Goal: Task Accomplishment & Management: Manage account settings

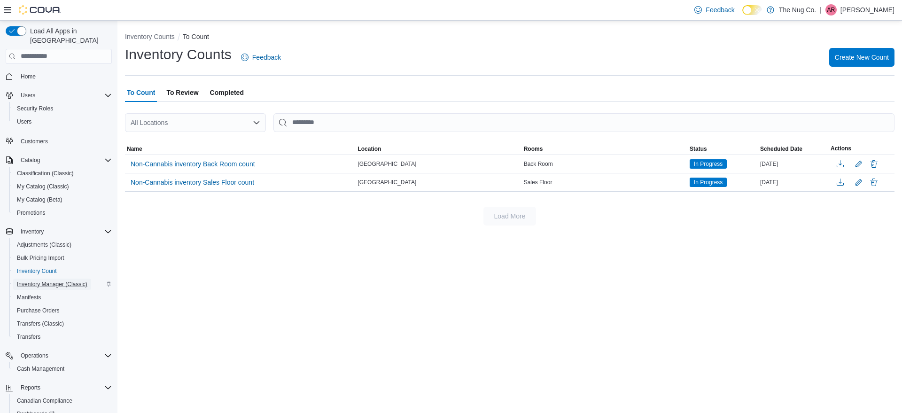
click at [67, 280] on span "Inventory Manager (Classic)" at bounding box center [52, 284] width 70 height 8
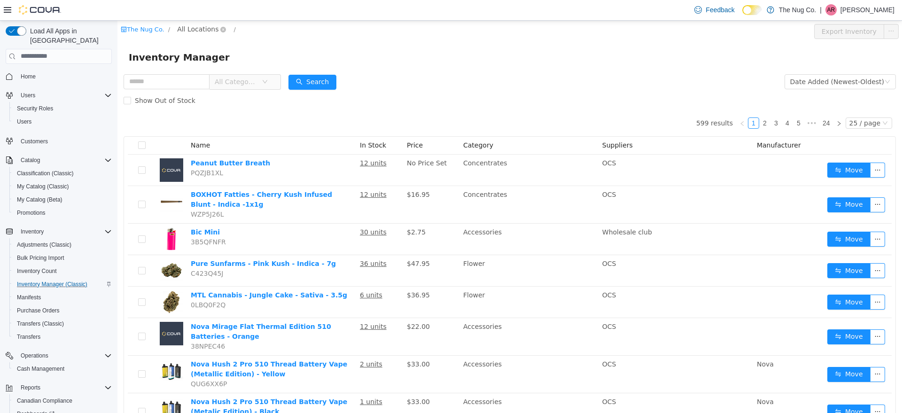
click at [207, 28] on span "All Locations" at bounding box center [197, 28] width 41 height 10
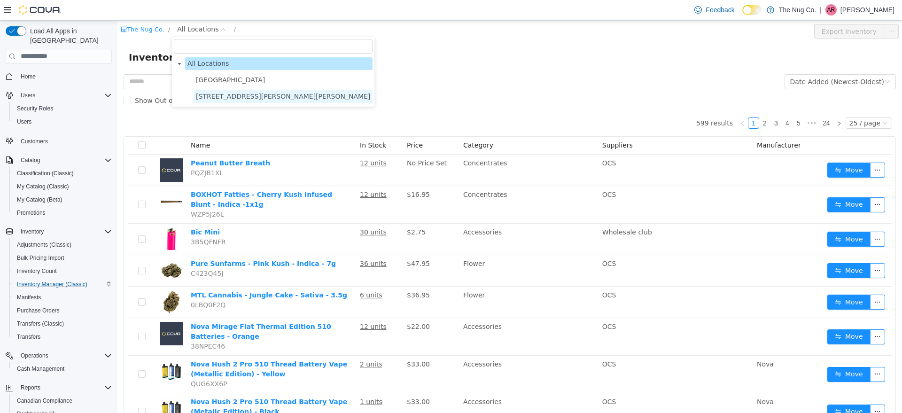
click at [223, 97] on span "514 Ritson Rd S, Oshawa, ON L1H 5K4" at bounding box center [283, 96] width 174 height 8
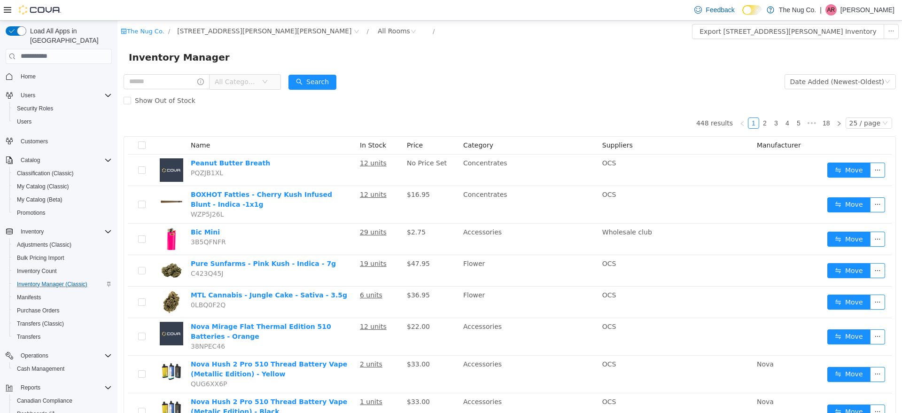
click at [267, 80] on icon "icon: down" at bounding box center [265, 80] width 5 height 3
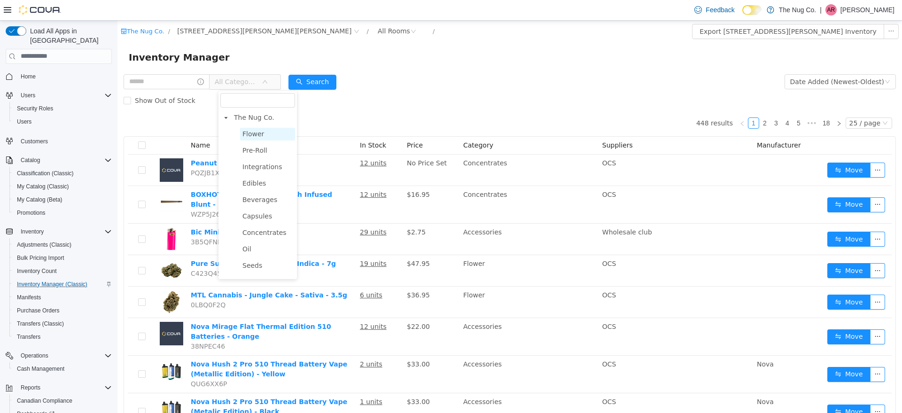
click at [271, 133] on span "Flower" at bounding box center [267, 133] width 55 height 13
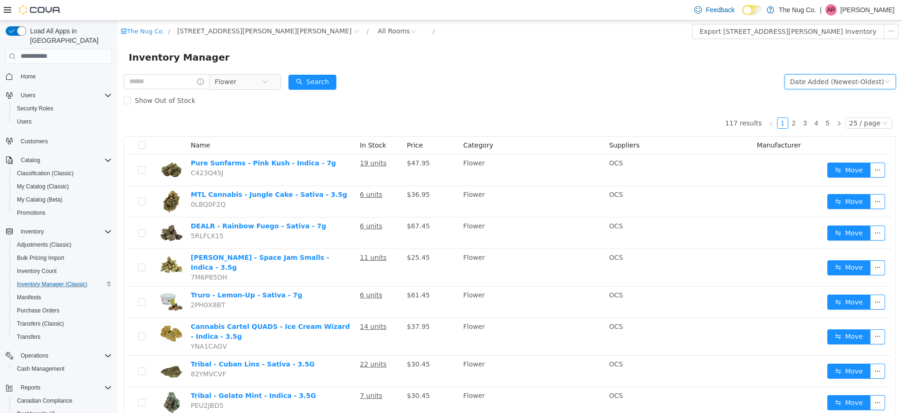
click at [813, 80] on div "Date Added (Newest-Oldest)" at bounding box center [837, 81] width 94 height 14
click at [812, 99] on li "Alphabetical (A-Z)" at bounding box center [834, 100] width 106 height 15
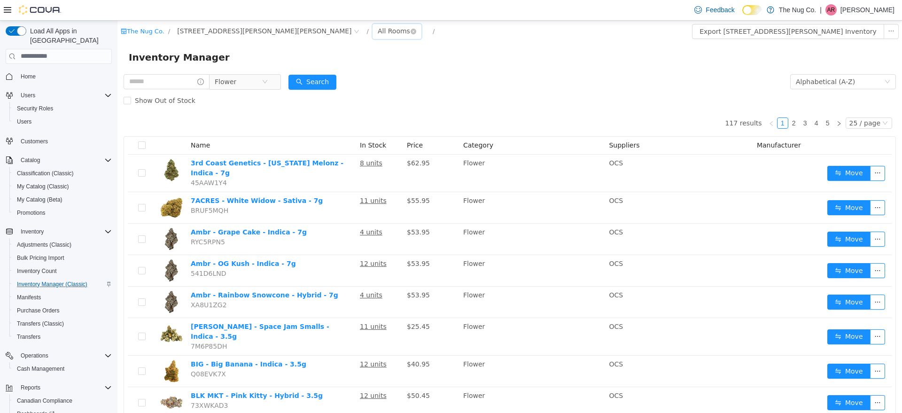
click at [378, 30] on div "All Rooms" at bounding box center [394, 30] width 32 height 14
click at [341, 83] on li "Back Room" at bounding box center [335, 79] width 56 height 15
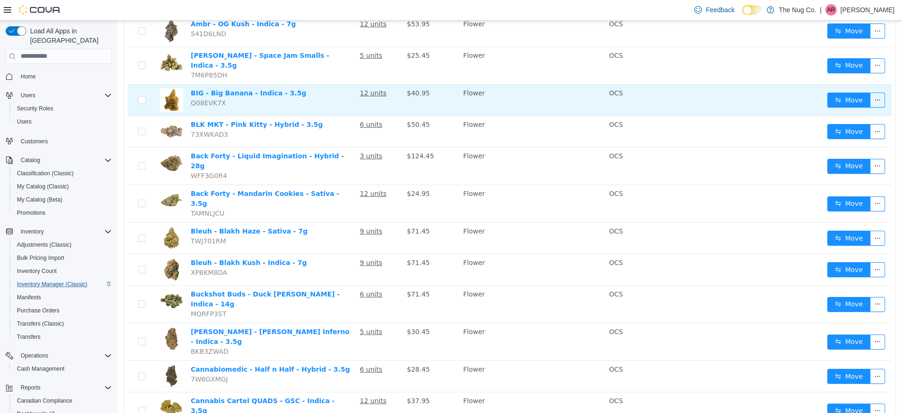
scroll to position [235, 0]
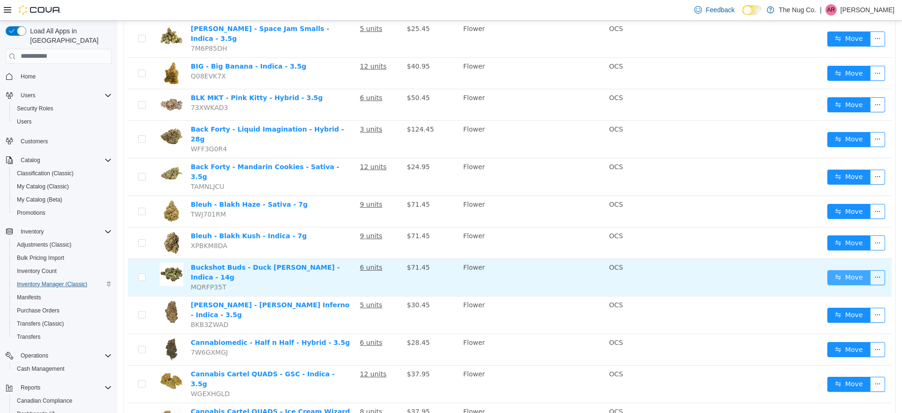
click at [832, 270] on button "Move" at bounding box center [848, 277] width 43 height 15
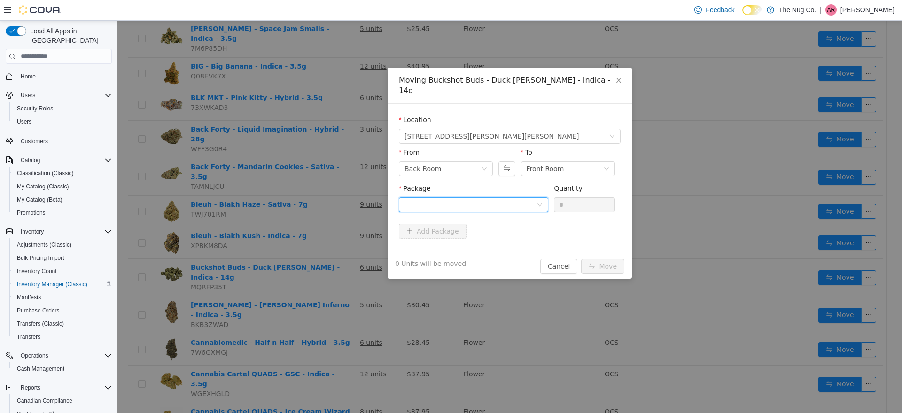
click at [494, 197] on div at bounding box center [470, 204] width 132 height 14
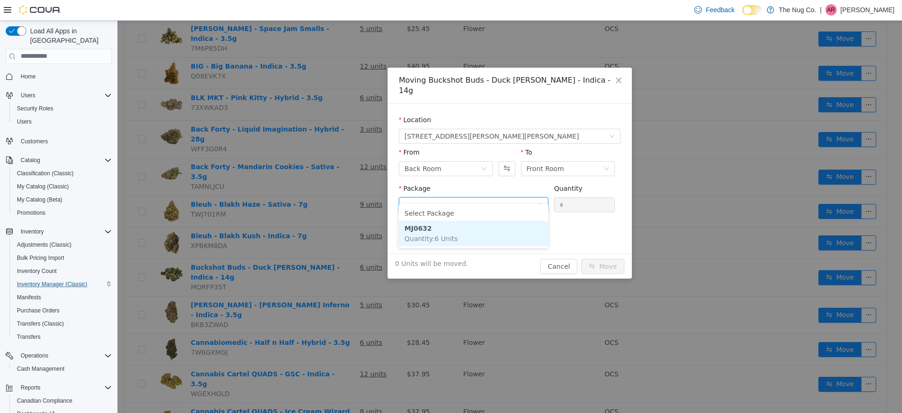
drag, startPoint x: 479, startPoint y: 233, endPoint x: 513, endPoint y: 225, distance: 35.3
click at [482, 234] on li "MJ0632 Quantity : 6 Units" at bounding box center [473, 232] width 149 height 25
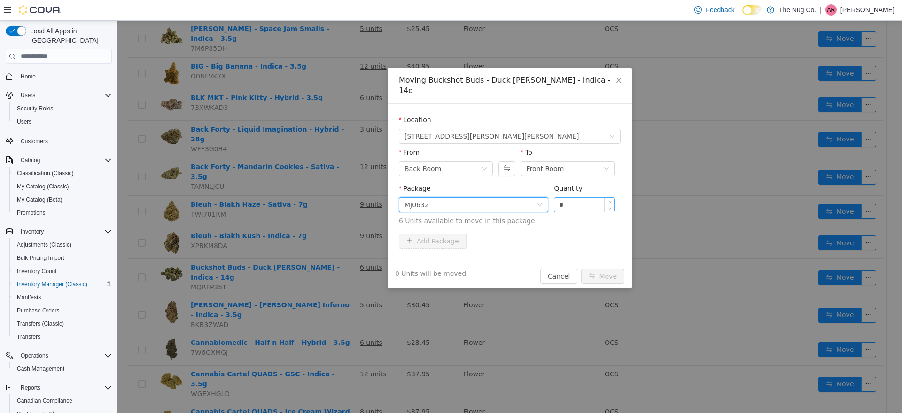
click at [571, 197] on input "*" at bounding box center [584, 204] width 60 height 14
type input "**"
click at [581, 268] on button "Move" at bounding box center [602, 275] width 43 height 15
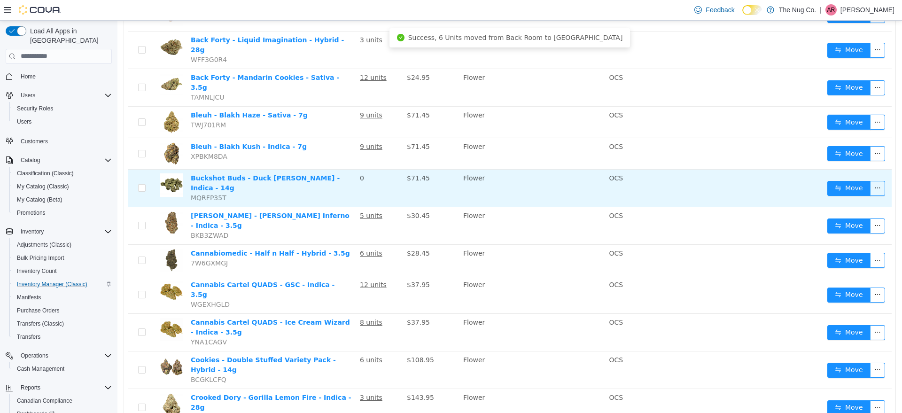
scroll to position [352, 0]
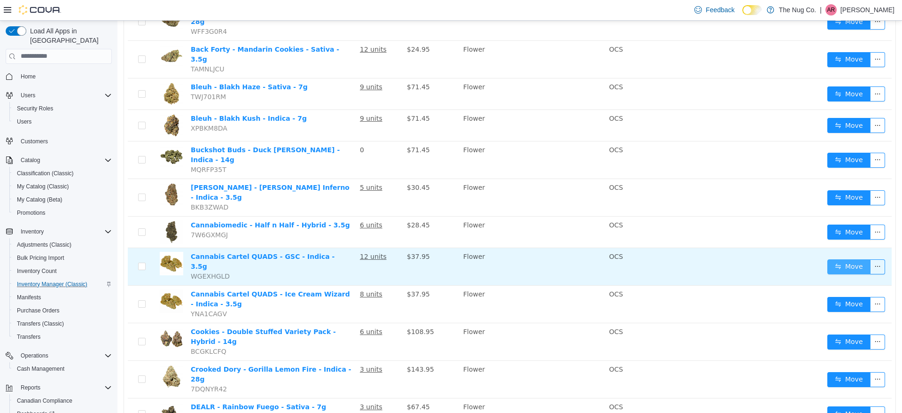
click at [846, 259] on button "Move" at bounding box center [848, 266] width 43 height 15
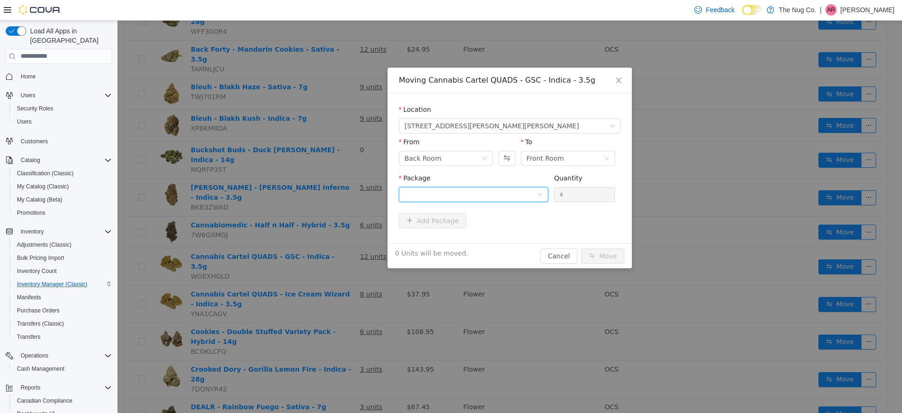
click at [488, 194] on div at bounding box center [470, 194] width 132 height 14
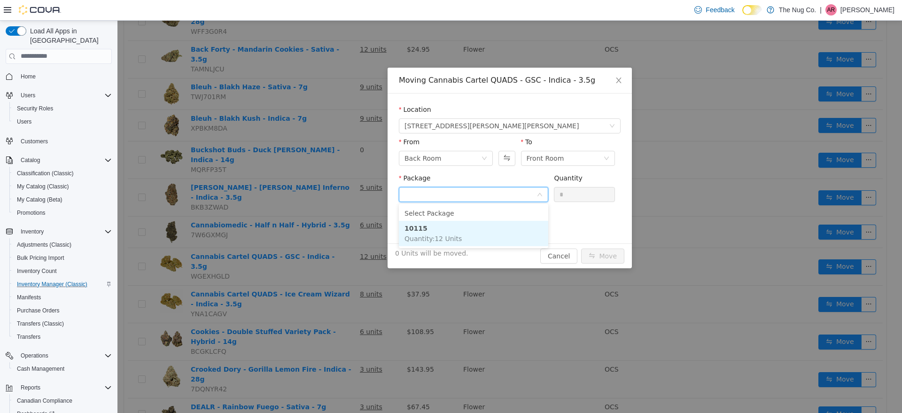
click at [482, 231] on li "10115 Quantity : 12 Units" at bounding box center [473, 232] width 149 height 25
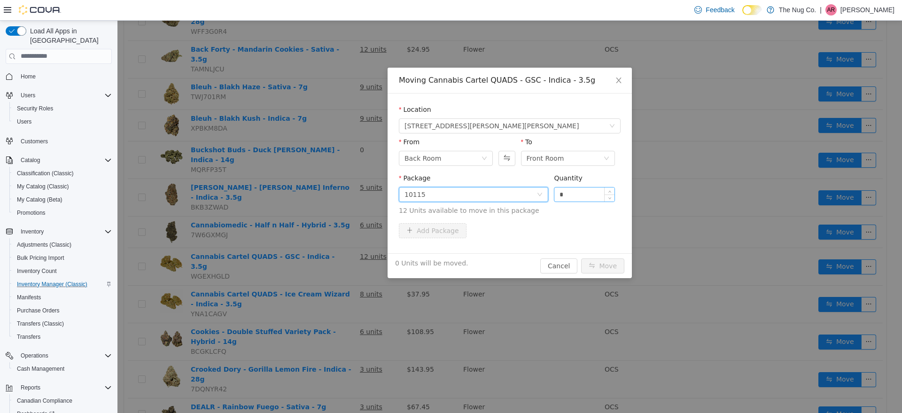
click at [582, 194] on input "*" at bounding box center [584, 194] width 60 height 14
type input "**"
click at [581, 258] on button "Move" at bounding box center [602, 265] width 43 height 15
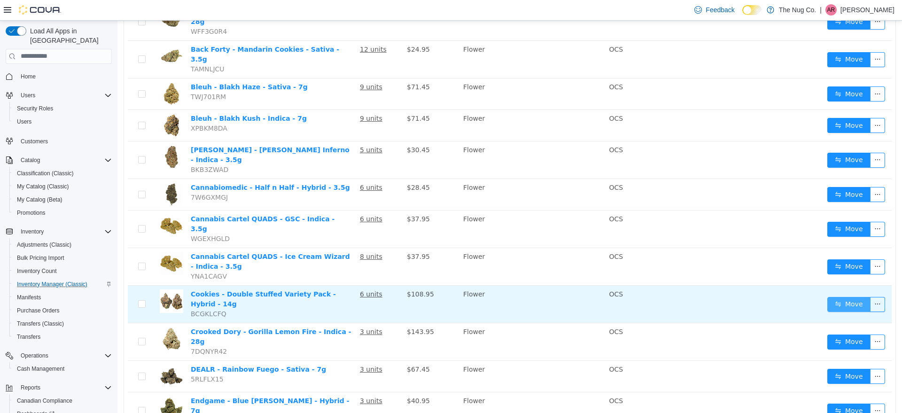
click at [835, 296] on button "Move" at bounding box center [848, 303] width 43 height 15
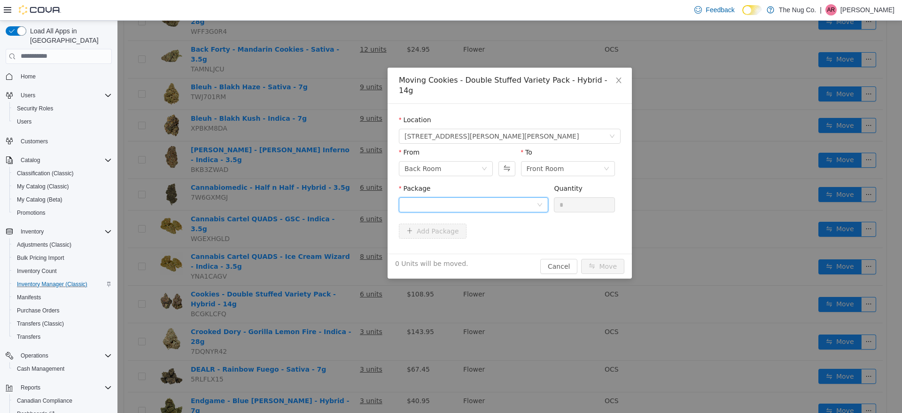
click at [457, 197] on div at bounding box center [470, 204] width 132 height 14
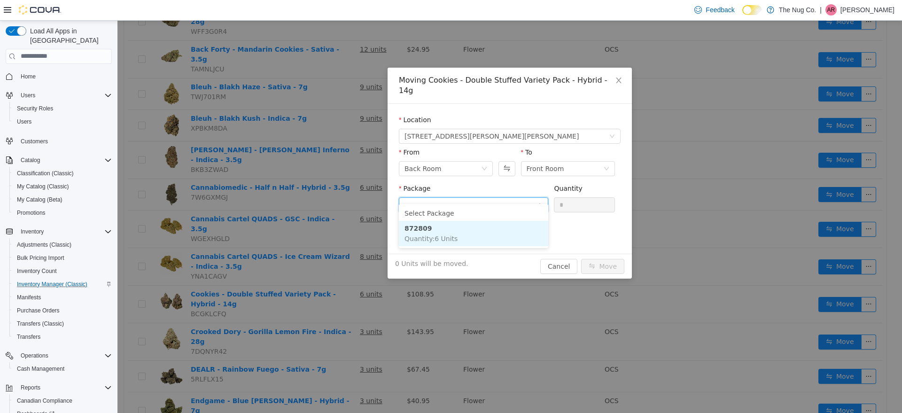
drag, startPoint x: 482, startPoint y: 233, endPoint x: 537, endPoint y: 219, distance: 56.2
click at [484, 233] on li "872809 Quantity : 6 Units" at bounding box center [473, 232] width 149 height 25
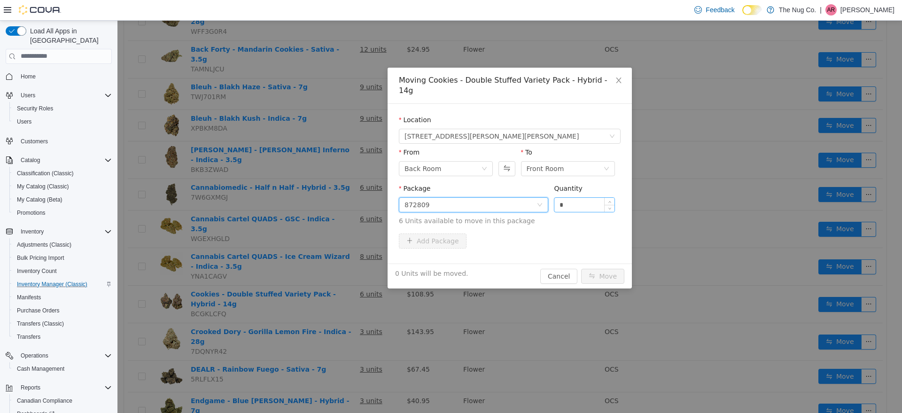
click at [597, 197] on input "*" at bounding box center [584, 204] width 60 height 14
type input "**"
click at [581, 268] on button "Move" at bounding box center [602, 275] width 43 height 15
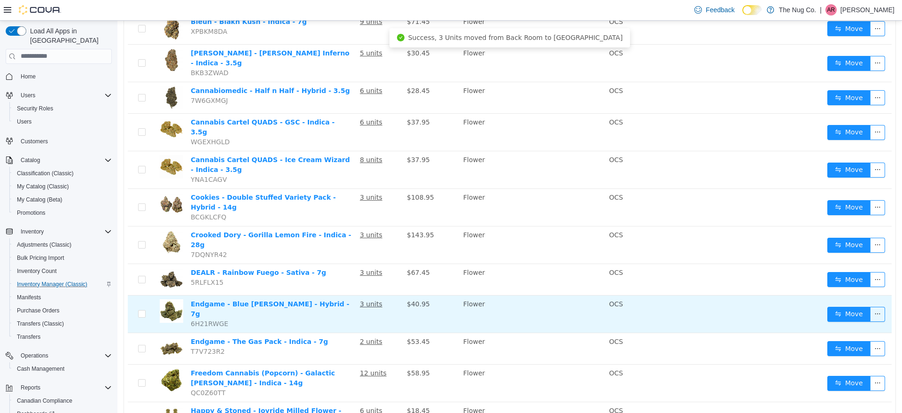
scroll to position [470, 0]
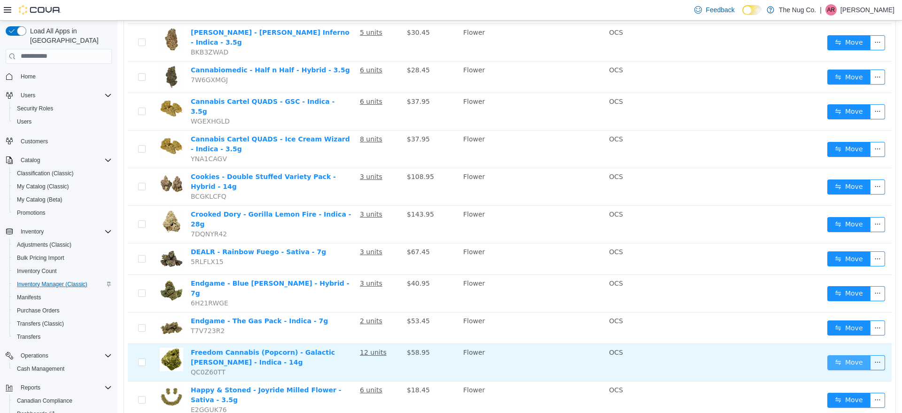
click at [836, 355] on button "Move" at bounding box center [848, 362] width 43 height 15
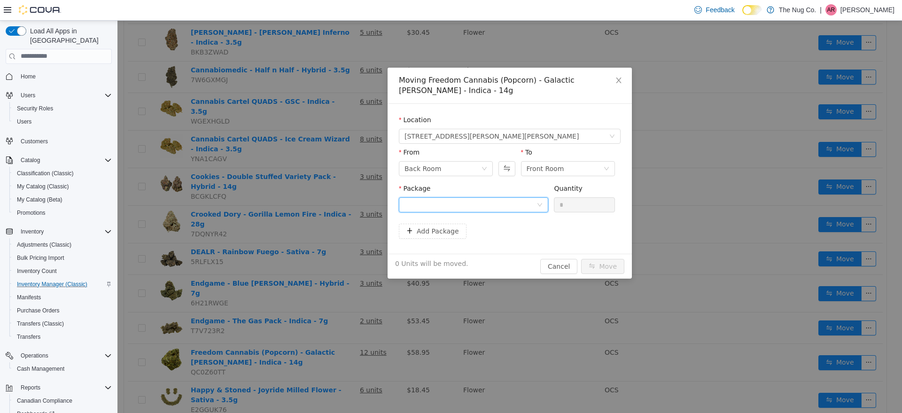
click at [520, 204] on div at bounding box center [470, 204] width 132 height 14
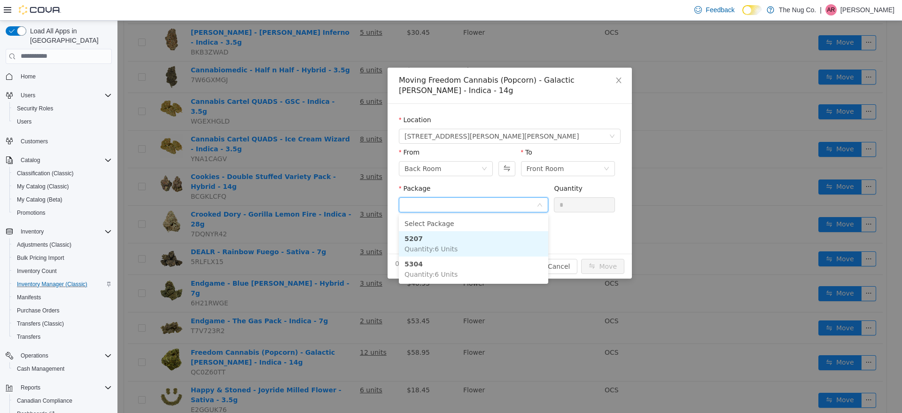
click at [520, 235] on li "5207 Quantity : 6 Units" at bounding box center [473, 243] width 149 height 25
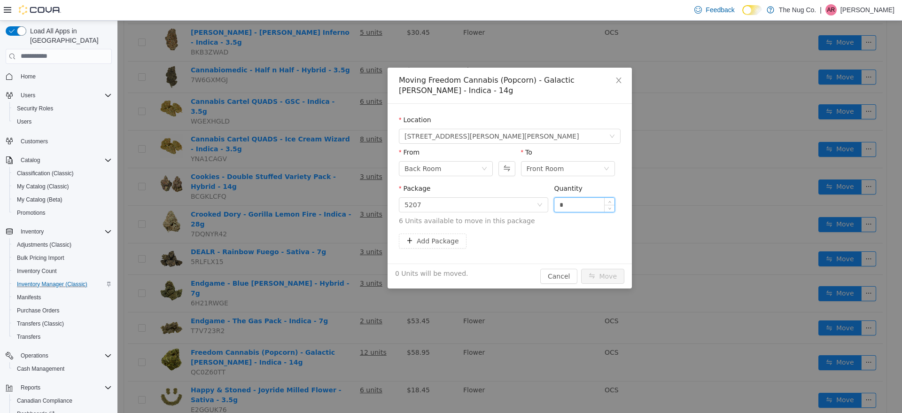
click at [581, 202] on input "*" at bounding box center [584, 204] width 60 height 14
type input "**"
click at [581, 268] on button "Move" at bounding box center [602, 275] width 43 height 15
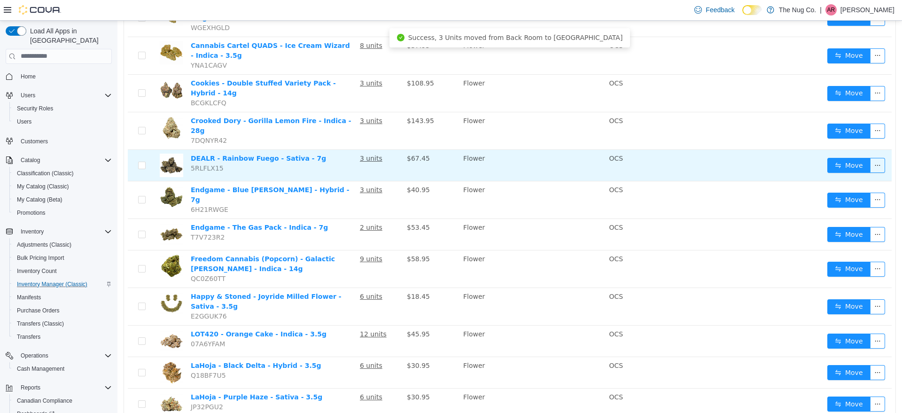
scroll to position [574, 0]
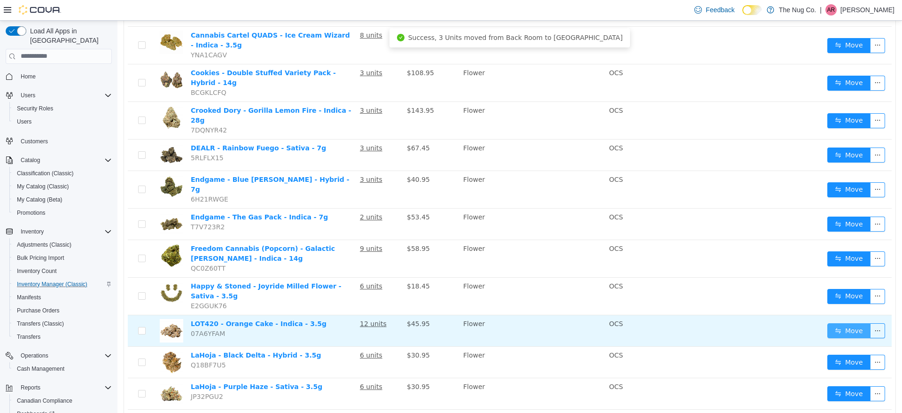
click at [850, 323] on button "Move" at bounding box center [848, 330] width 43 height 15
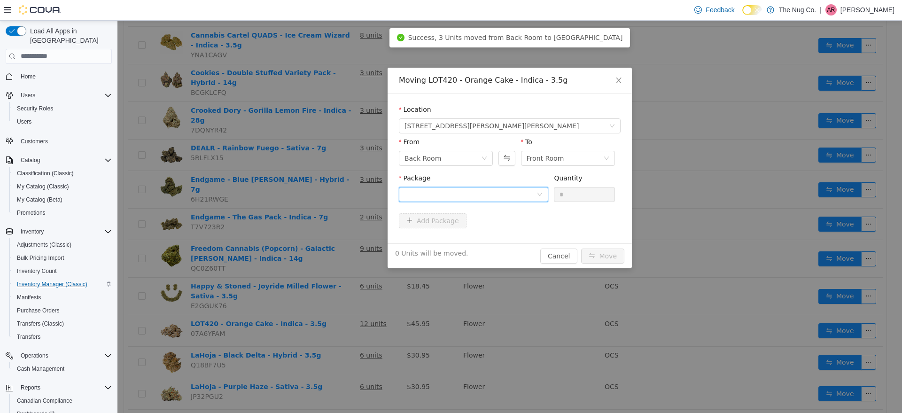
click at [509, 187] on div at bounding box center [470, 194] width 132 height 14
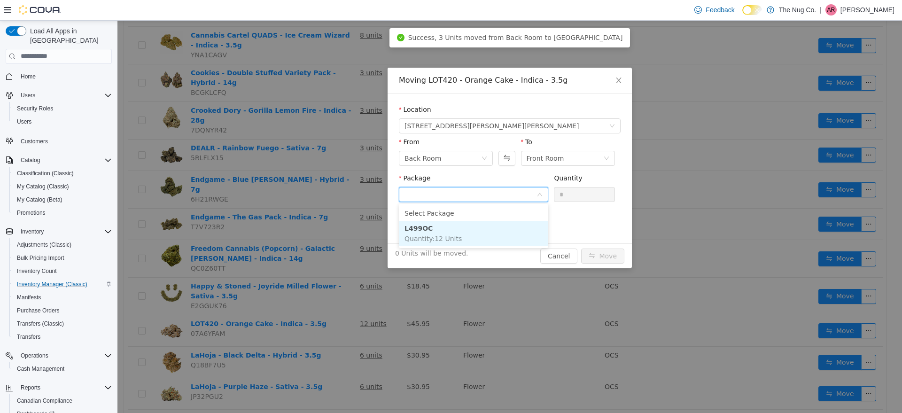
click at [474, 238] on li "L499OC Quantity : 12 Units" at bounding box center [473, 232] width 149 height 25
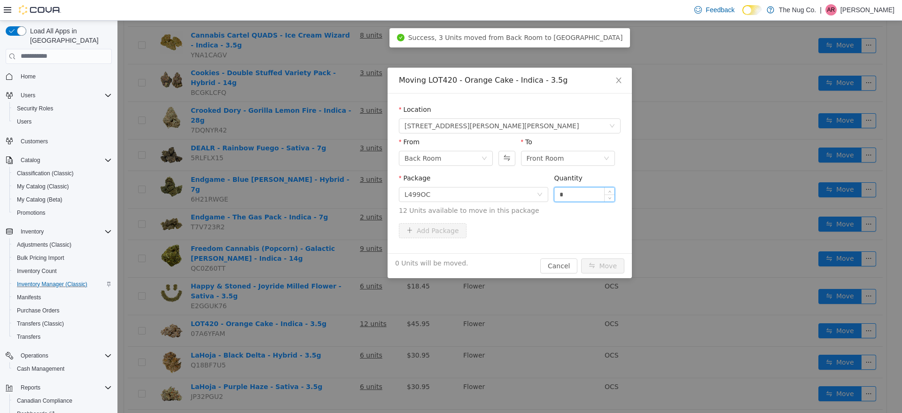
click at [586, 190] on input "*" at bounding box center [584, 194] width 60 height 14
type input "**"
click at [581, 258] on button "Move" at bounding box center [602, 265] width 43 height 15
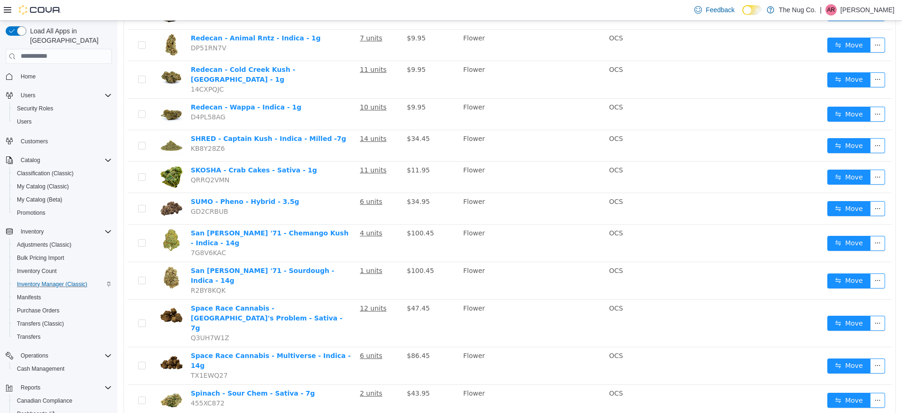
scroll to position [561, 0]
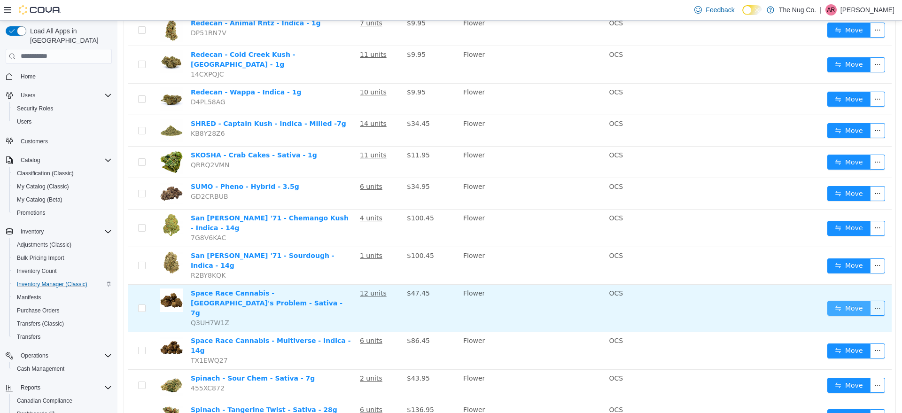
click at [836, 300] on button "Move" at bounding box center [848, 307] width 43 height 15
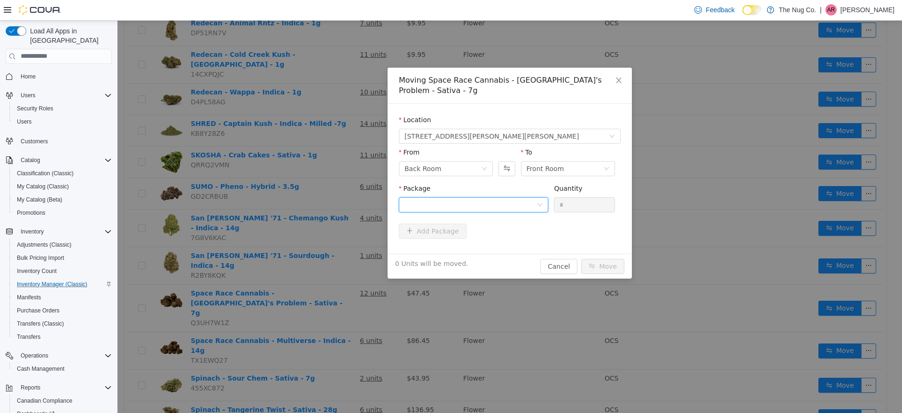
click at [504, 197] on div at bounding box center [470, 204] width 132 height 14
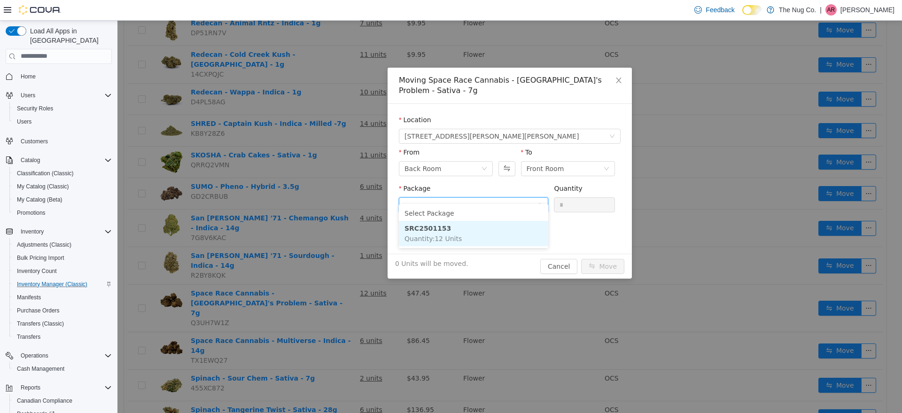
click at [504, 230] on li "SRC2501153 Quantity : 12 Units" at bounding box center [473, 232] width 149 height 25
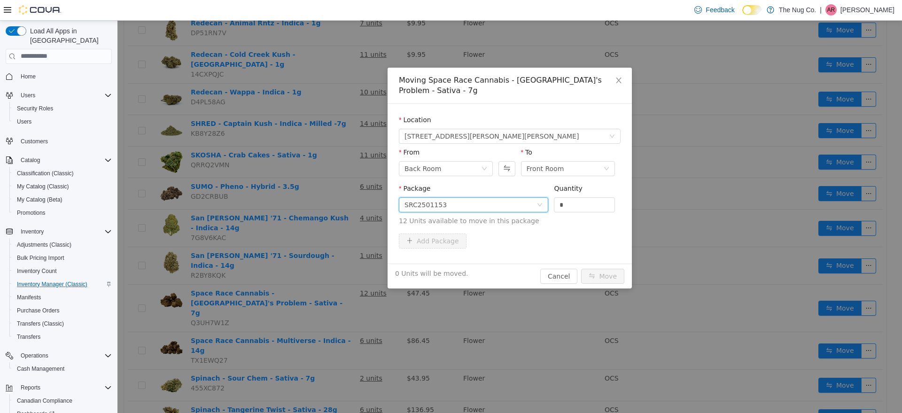
click at [575, 184] on div "Quantity" at bounding box center [584, 190] width 61 height 14
drag, startPoint x: 576, startPoint y: 188, endPoint x: 578, endPoint y: 200, distance: 11.9
click at [578, 199] on input "*" at bounding box center [584, 204] width 60 height 14
type input "**"
click at [581, 268] on button "Move" at bounding box center [602, 275] width 43 height 15
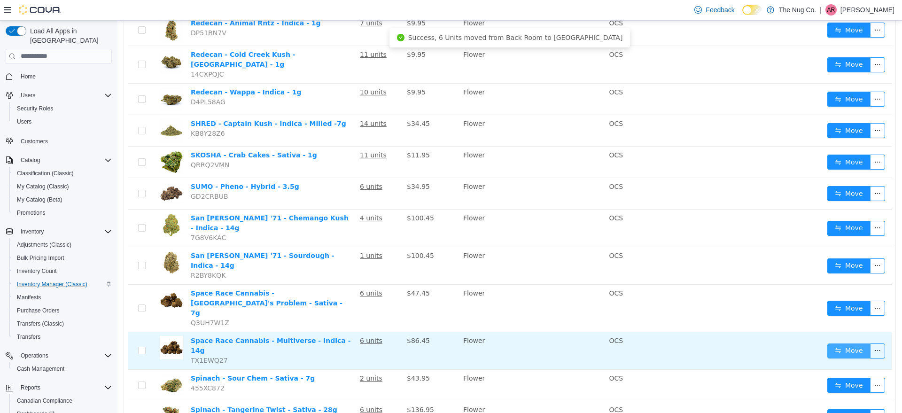
click at [839, 343] on button "Move" at bounding box center [848, 350] width 43 height 15
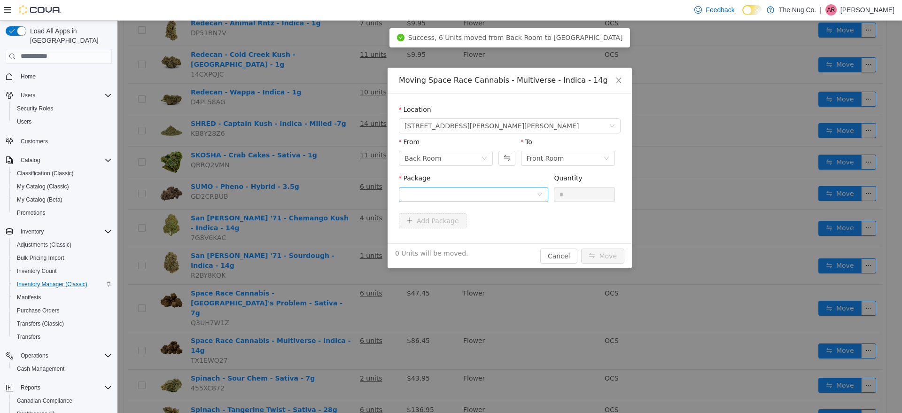
click at [475, 187] on div "Package" at bounding box center [473, 189] width 149 height 32
click at [475, 194] on div at bounding box center [470, 194] width 132 height 14
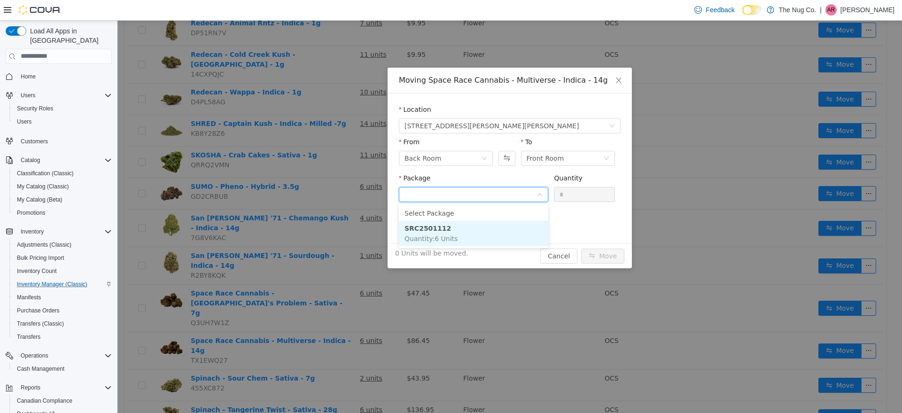
click at [474, 228] on li "SRC2501112 Quantity : 6 Units" at bounding box center [473, 232] width 149 height 25
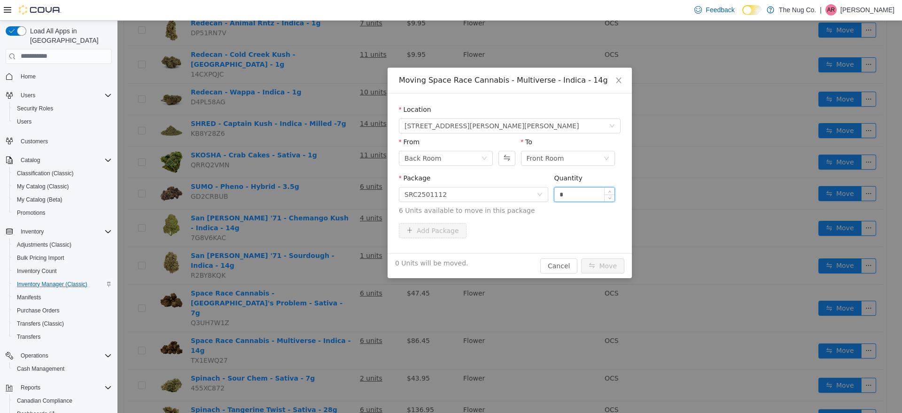
click at [583, 193] on input "*" at bounding box center [584, 194] width 60 height 14
type input "**"
click at [581, 258] on button "Move" at bounding box center [602, 265] width 43 height 15
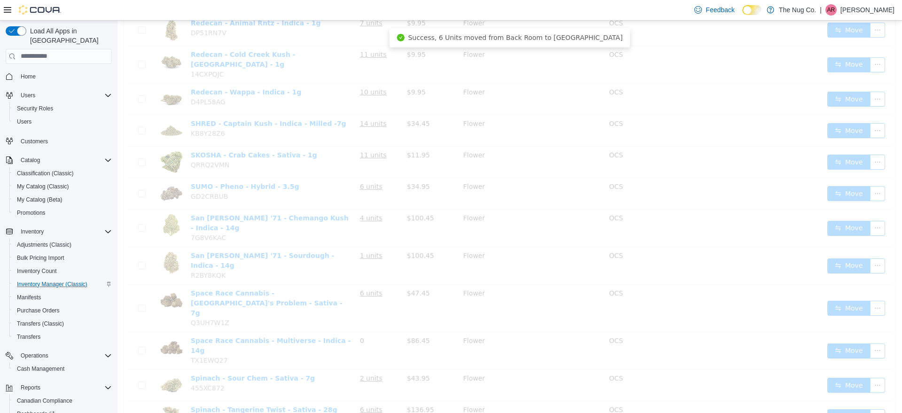
scroll to position [247, 0]
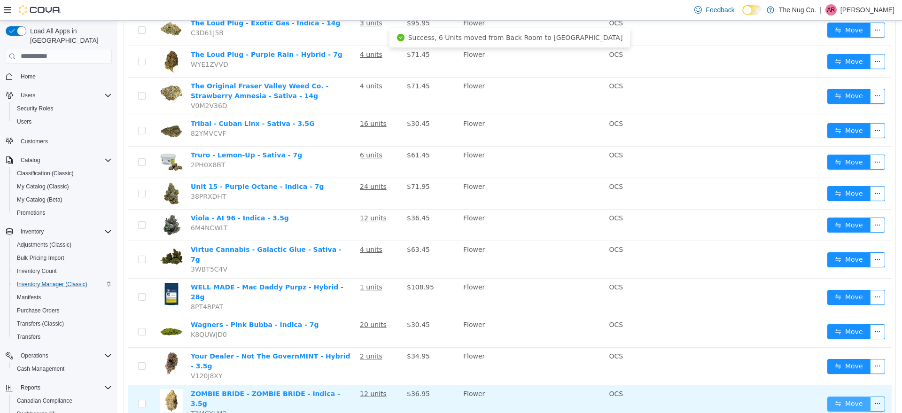
click at [844, 396] on button "Move" at bounding box center [848, 403] width 43 height 15
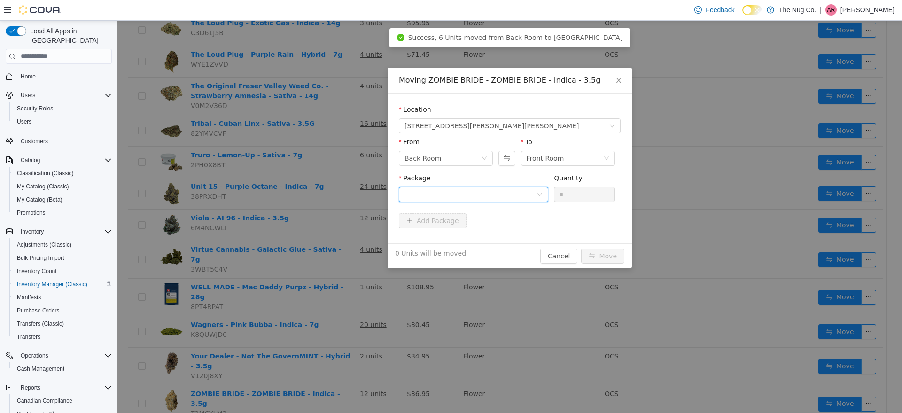
click at [448, 195] on div at bounding box center [470, 194] width 132 height 14
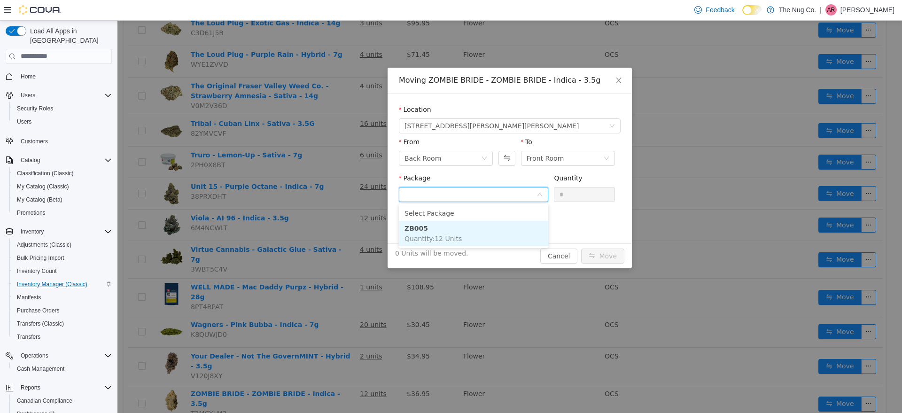
click at [467, 237] on li "ZB005 Quantity : 12 Units" at bounding box center [473, 232] width 149 height 25
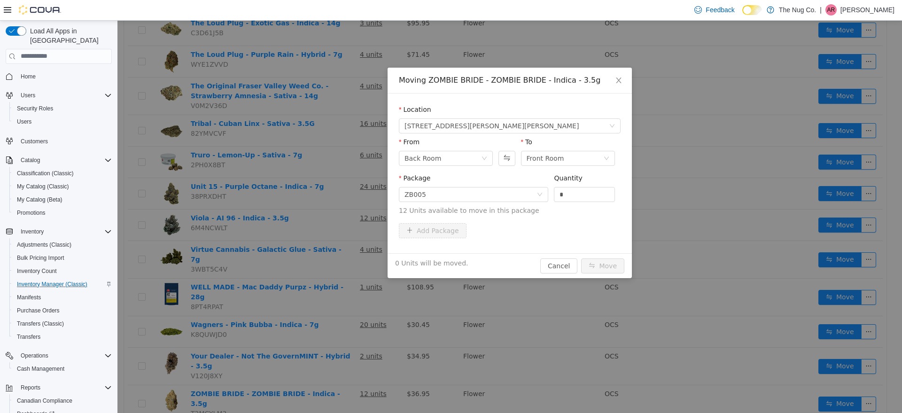
click at [578, 185] on div "Quantity" at bounding box center [584, 180] width 61 height 14
click at [578, 198] on input "*" at bounding box center [584, 194] width 60 height 14
type input "**"
click at [581, 258] on button "Move" at bounding box center [602, 265] width 43 height 15
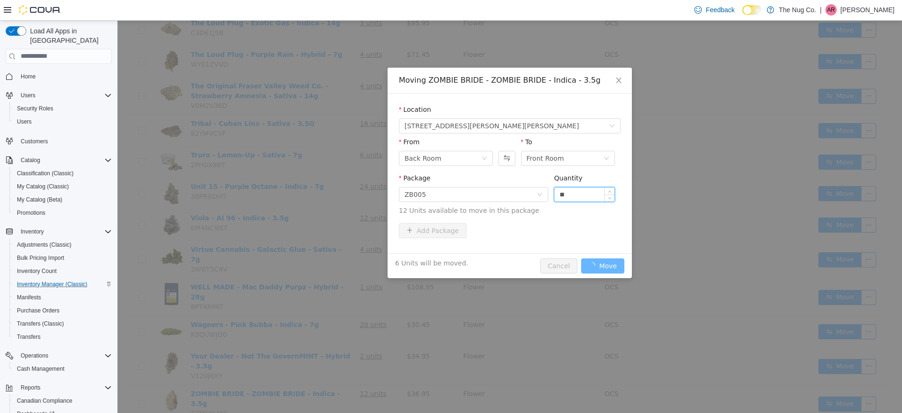
scroll to position [215, 0]
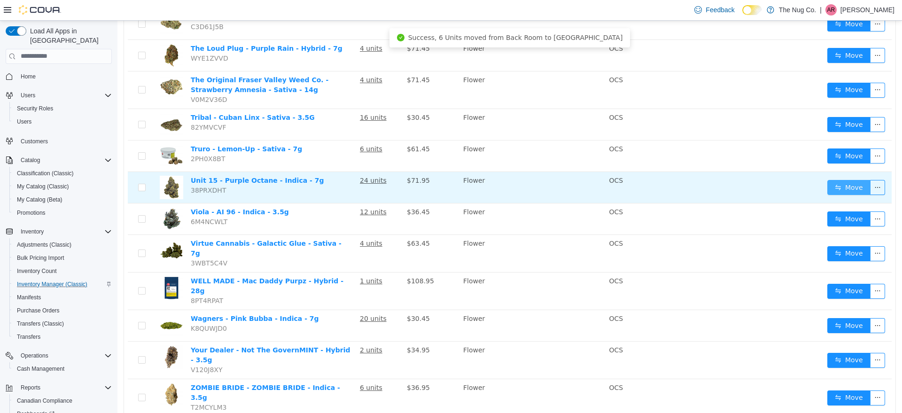
click at [838, 181] on button "Move" at bounding box center [848, 186] width 43 height 15
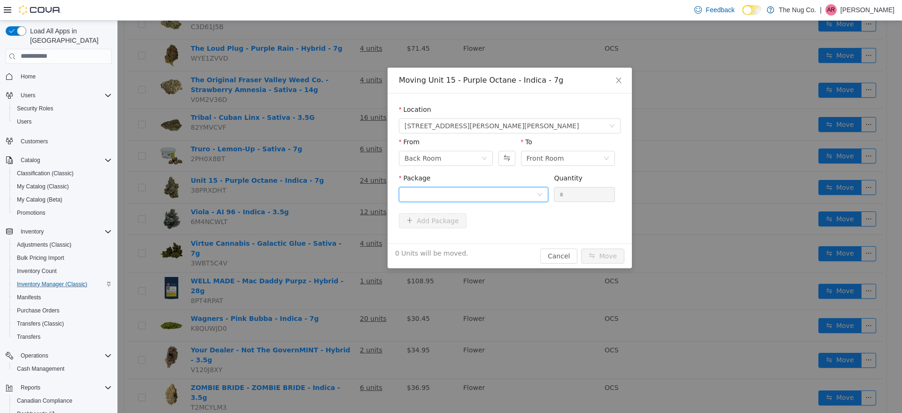
click at [520, 196] on div at bounding box center [470, 194] width 132 height 14
click at [504, 226] on li "UN15-25-0040 Quantity : 24 Units" at bounding box center [473, 232] width 149 height 25
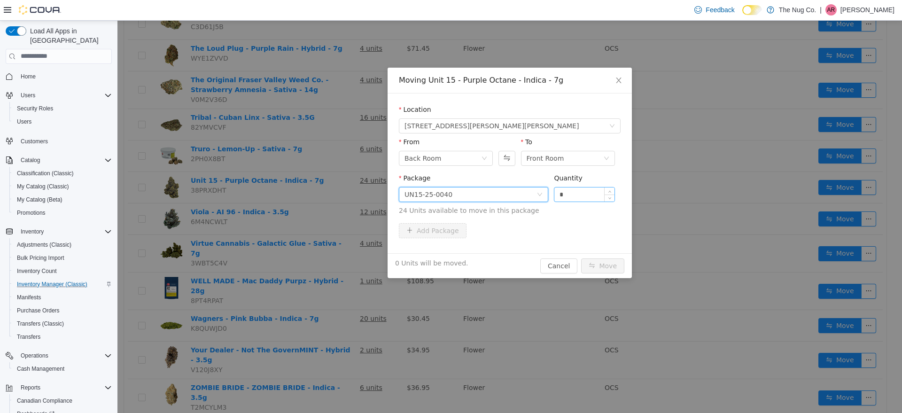
click at [586, 194] on input "*" at bounding box center [584, 194] width 60 height 14
type input "**"
click at [581, 258] on button "Move" at bounding box center [602, 265] width 43 height 15
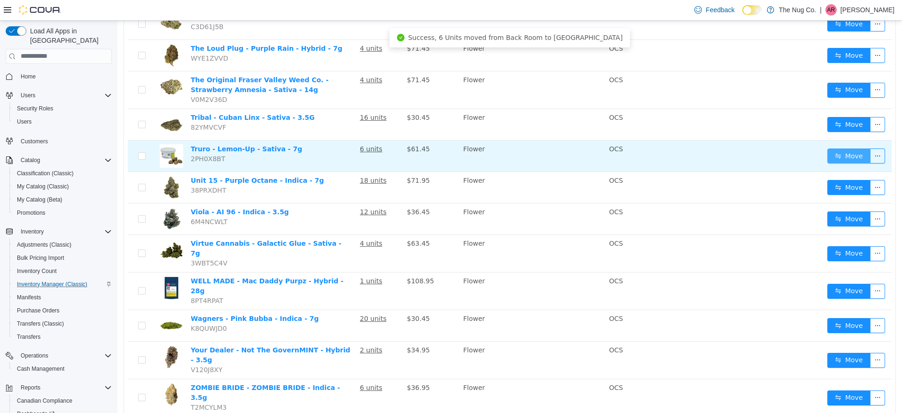
click at [839, 148] on button "Move" at bounding box center [848, 155] width 43 height 15
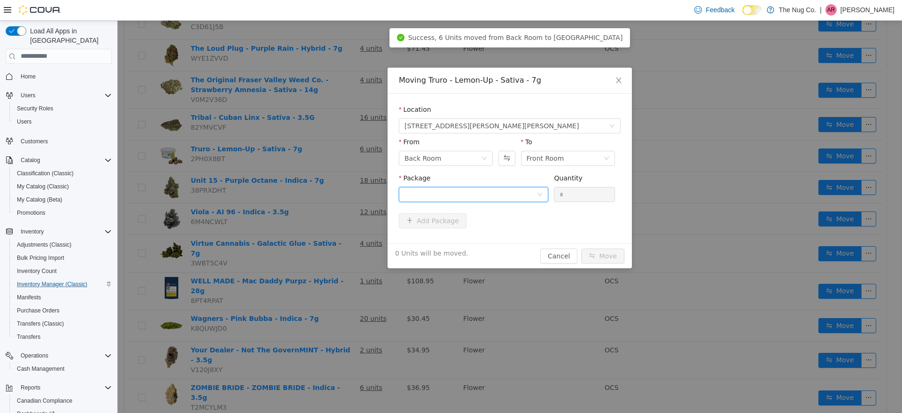
click at [485, 189] on div at bounding box center [470, 194] width 132 height 14
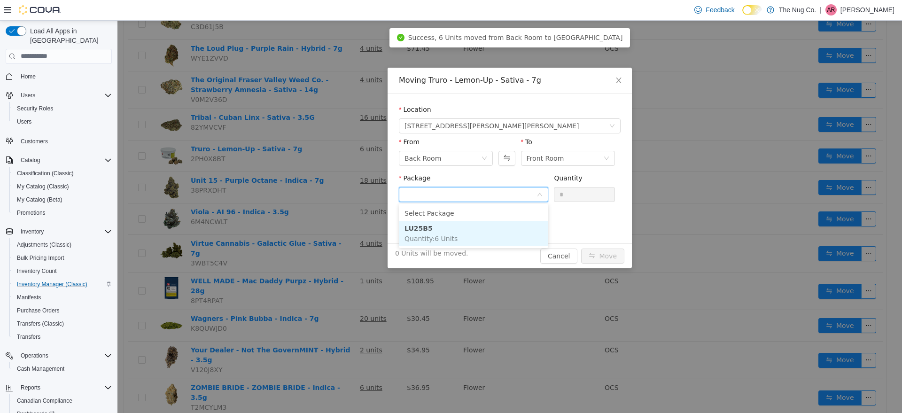
click at [479, 237] on li "LU25B5 Quantity : 6 Units" at bounding box center [473, 232] width 149 height 25
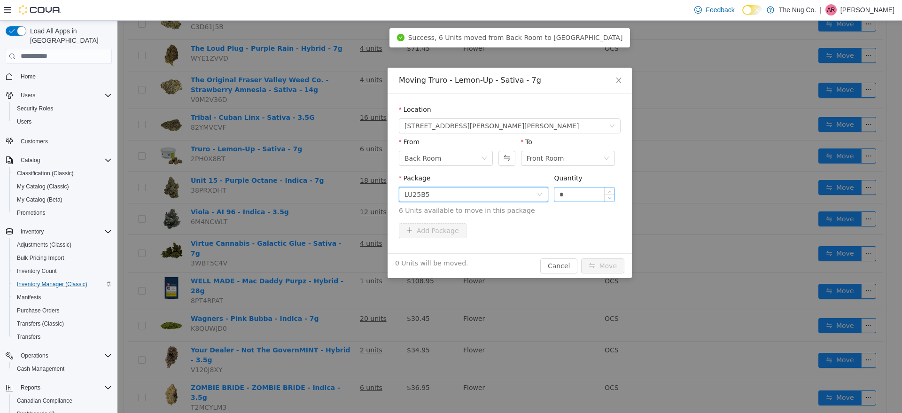
click at [586, 193] on input "*" at bounding box center [584, 194] width 60 height 14
click at [581, 258] on button "Move" at bounding box center [602, 265] width 43 height 15
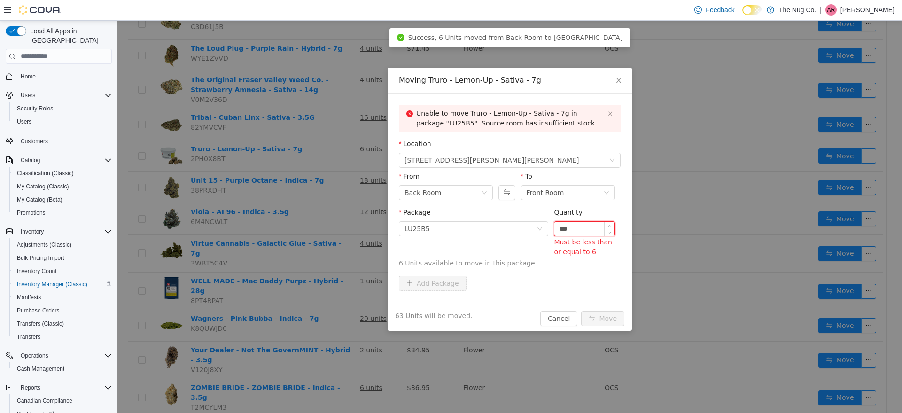
type input "**"
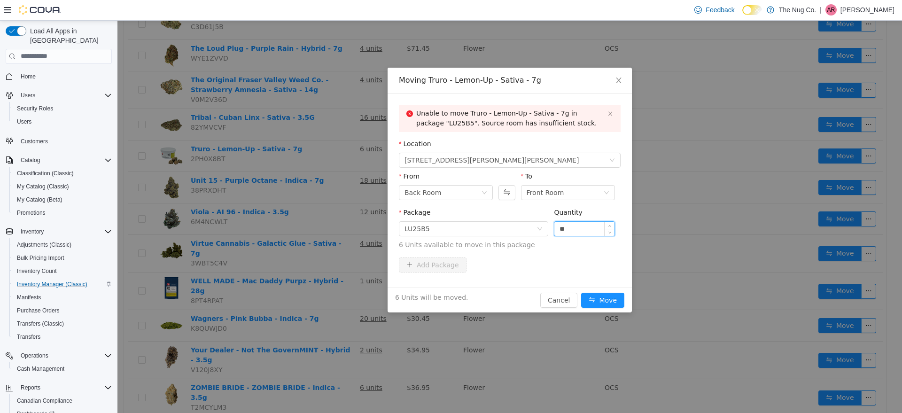
click at [581, 292] on button "Move" at bounding box center [602, 299] width 43 height 15
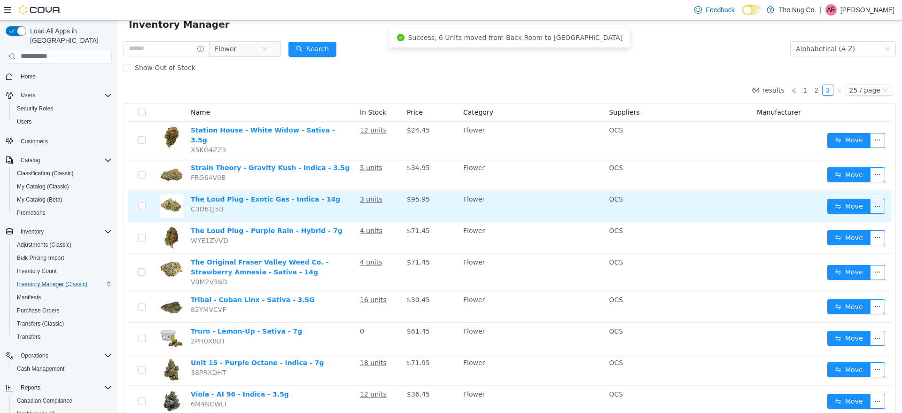
scroll to position [0, 0]
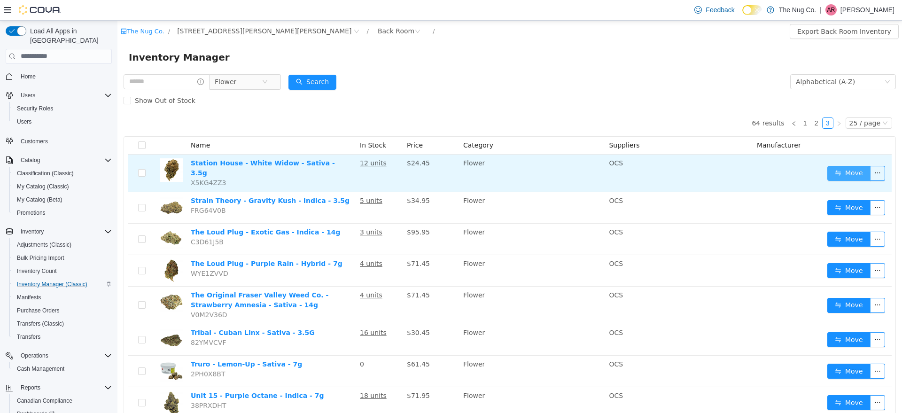
click at [839, 171] on button "Move" at bounding box center [848, 172] width 43 height 15
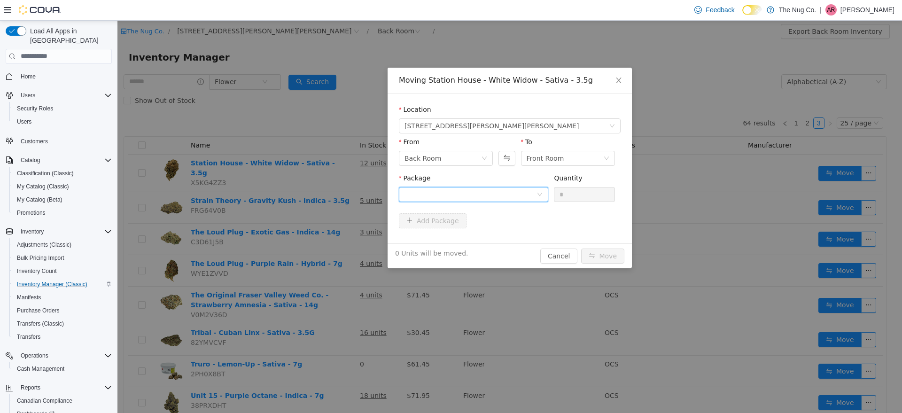
drag, startPoint x: 471, startPoint y: 200, endPoint x: 479, endPoint y: 199, distance: 7.6
click at [475, 201] on div at bounding box center [473, 193] width 149 height 15
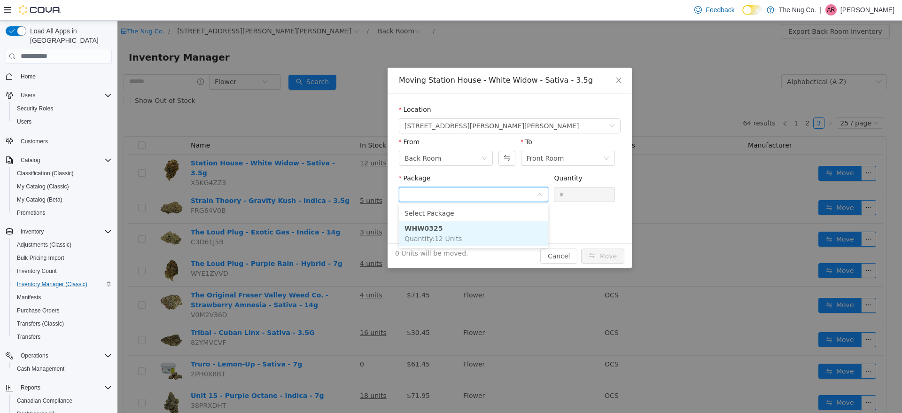
click at [475, 232] on li "WHW0325 Quantity : 12 Units" at bounding box center [473, 232] width 149 height 25
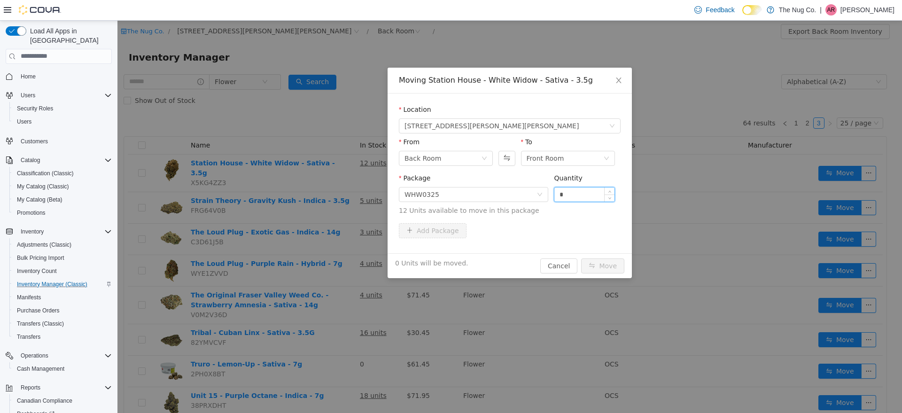
click at [596, 195] on input "*" at bounding box center [584, 194] width 60 height 14
type input "**"
click at [581, 258] on button "Move" at bounding box center [602, 265] width 43 height 15
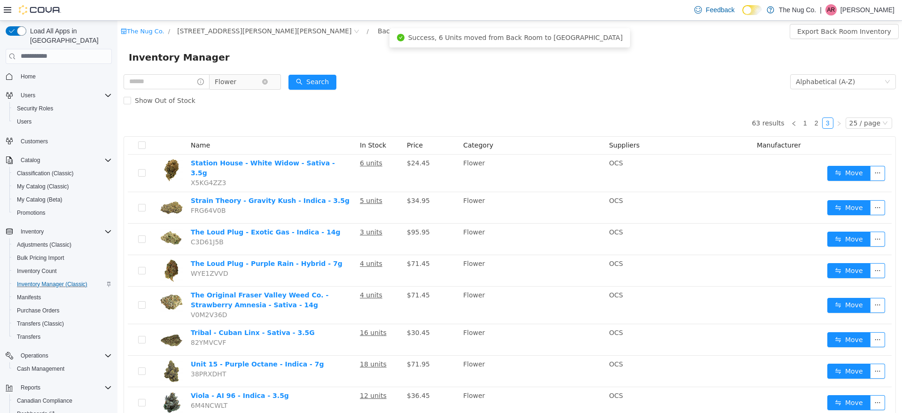
click at [261, 89] on span "Flower" at bounding box center [241, 81] width 64 height 15
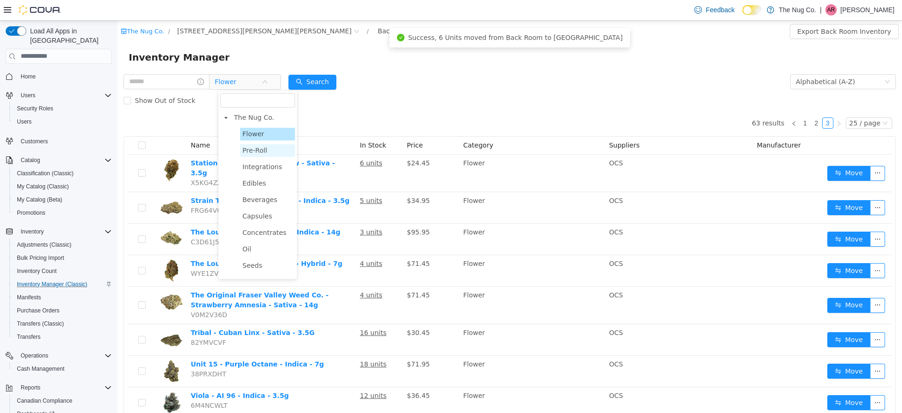
click at [288, 153] on span "Pre-Roll" at bounding box center [267, 150] width 55 height 13
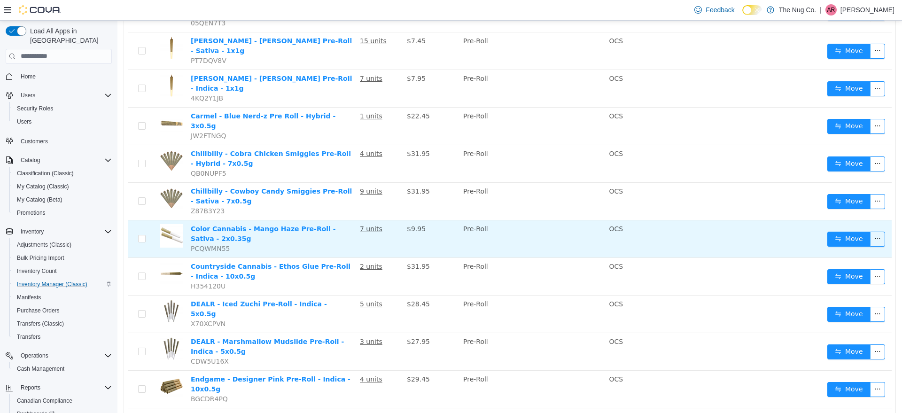
scroll to position [294, 0]
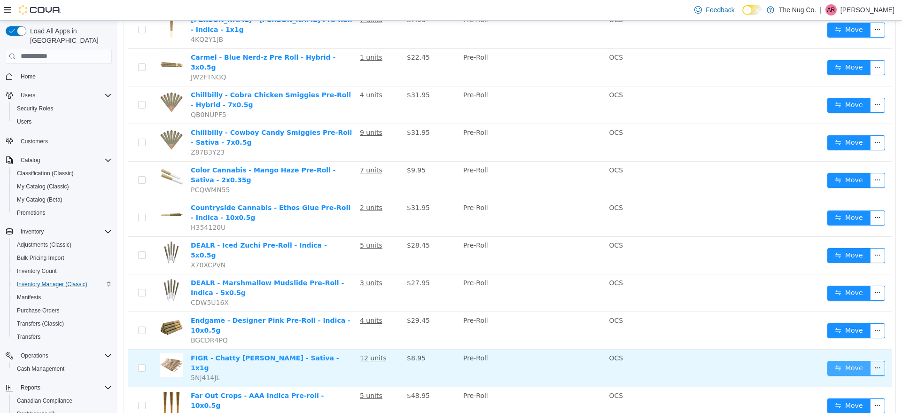
click at [840, 360] on button "Move" at bounding box center [848, 367] width 43 height 15
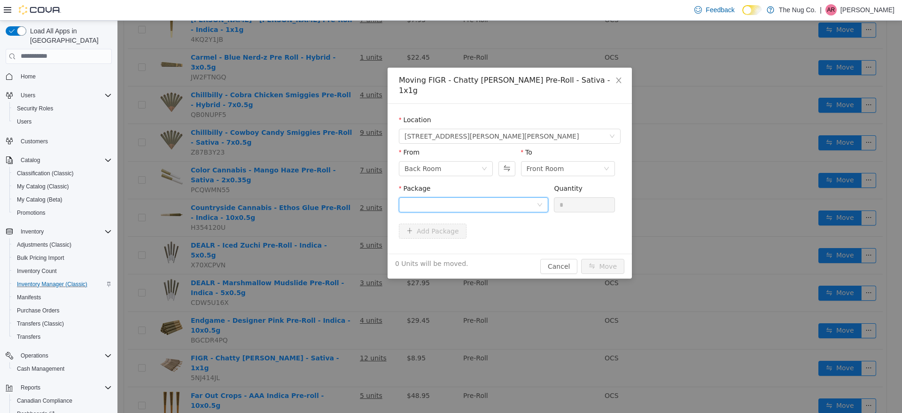
click at [529, 197] on div at bounding box center [470, 204] width 132 height 14
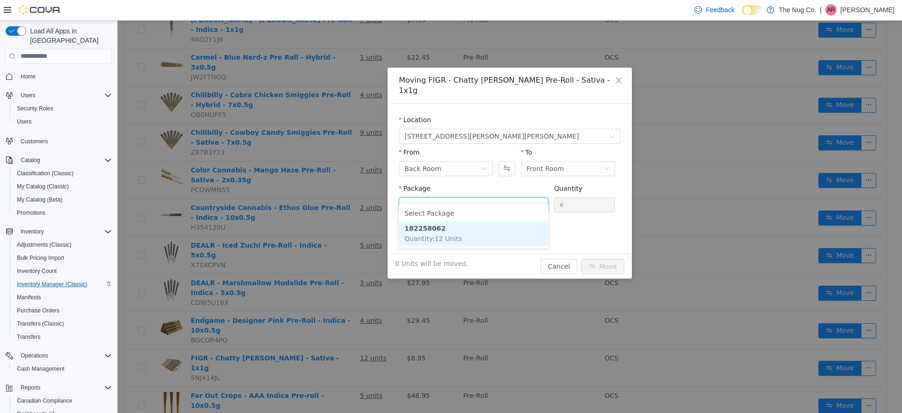
click at [503, 241] on li "182258062 Quantity : 12 Units" at bounding box center [473, 232] width 149 height 25
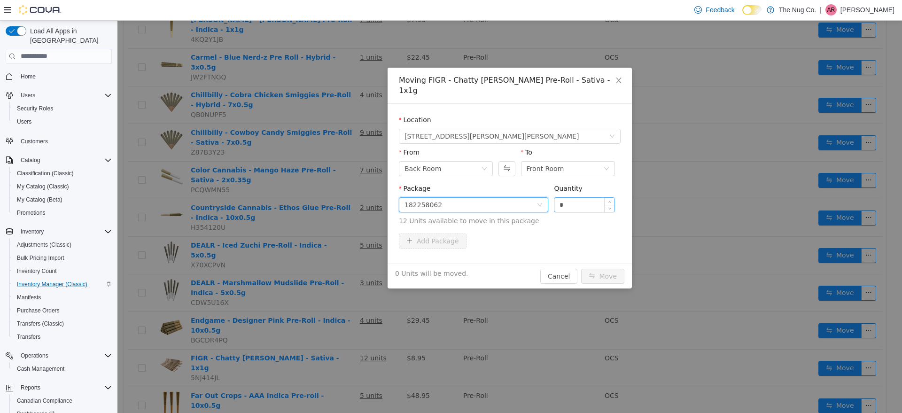
click at [582, 198] on input "*" at bounding box center [584, 204] width 60 height 14
type input "**"
click at [581, 268] on button "Move" at bounding box center [602, 275] width 43 height 15
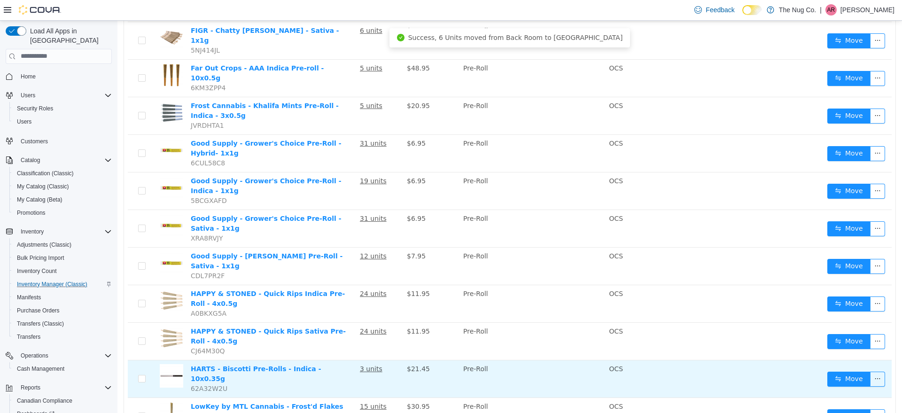
scroll to position [594, 0]
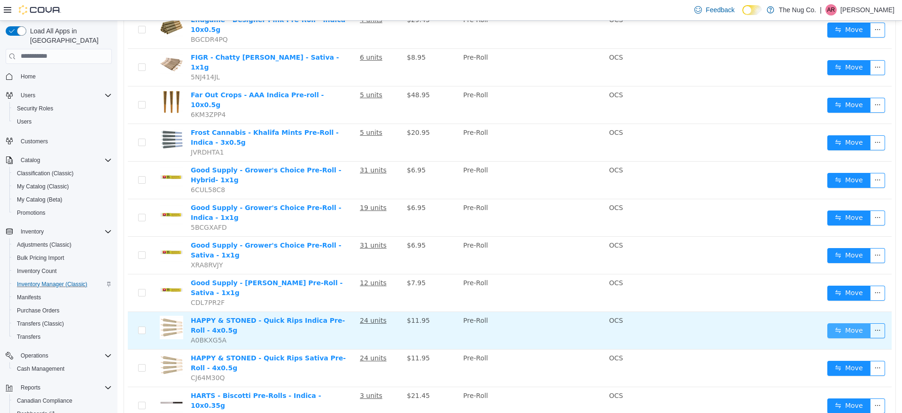
click at [832, 323] on button "Move" at bounding box center [848, 330] width 43 height 15
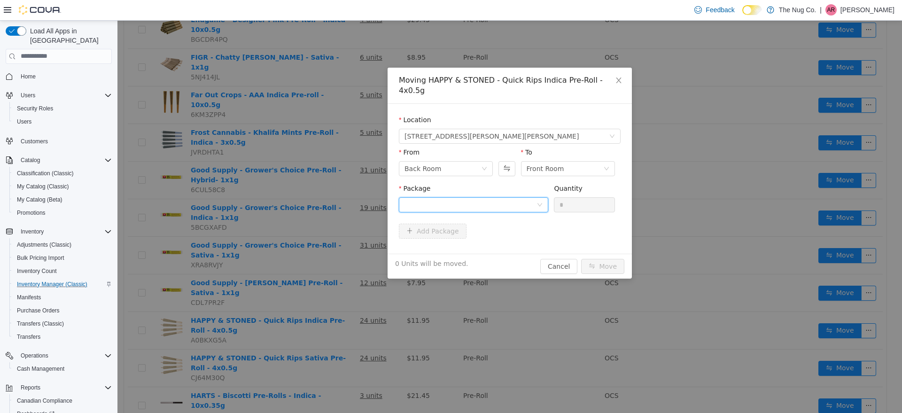
click at [458, 197] on div at bounding box center [470, 204] width 132 height 14
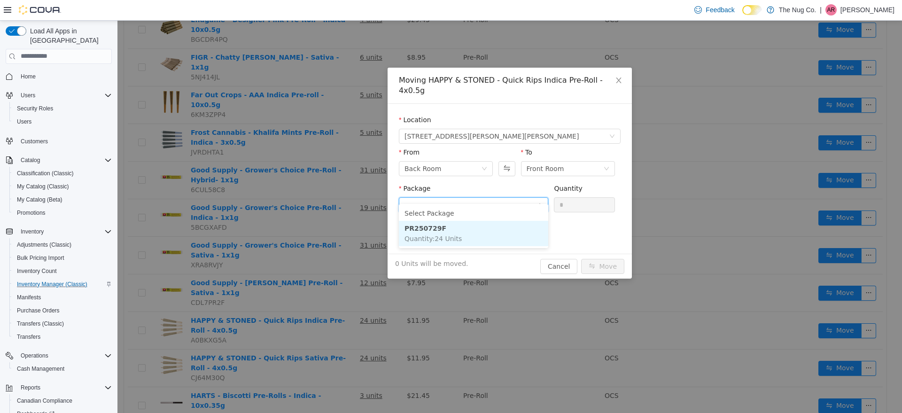
click at [467, 233] on li "PR250729F Quantity : 24 Units" at bounding box center [473, 232] width 149 height 25
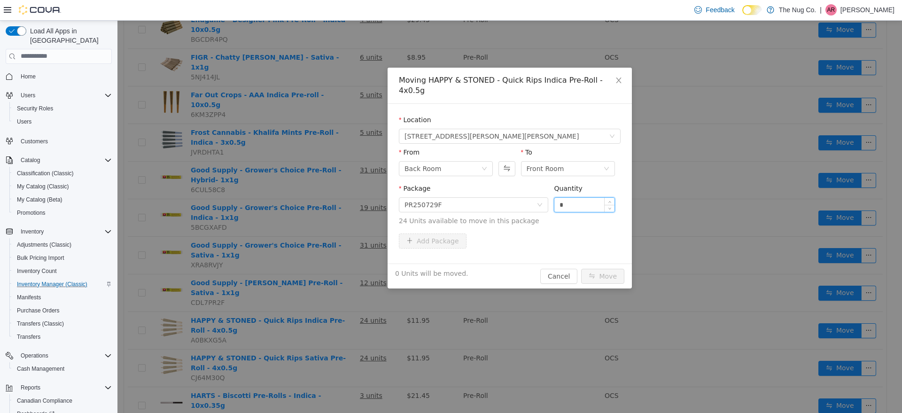
click at [581, 198] on input "*" at bounding box center [584, 204] width 60 height 14
type input "**"
click at [604, 268] on button "Move" at bounding box center [602, 275] width 43 height 15
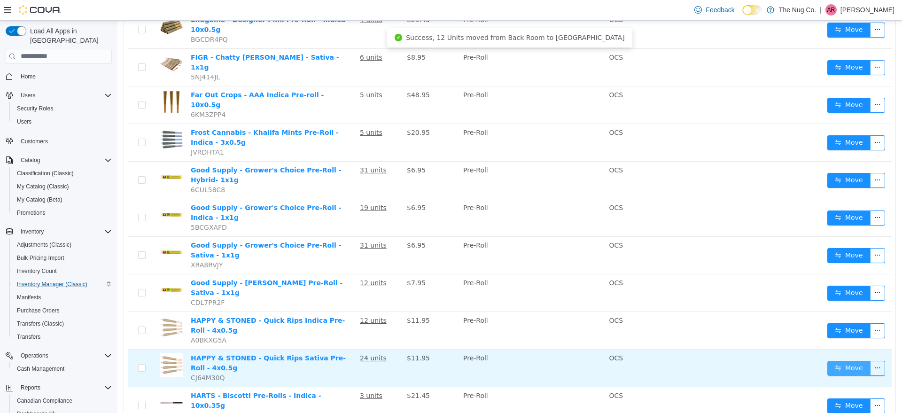
click at [836, 360] on button "Move" at bounding box center [848, 367] width 43 height 15
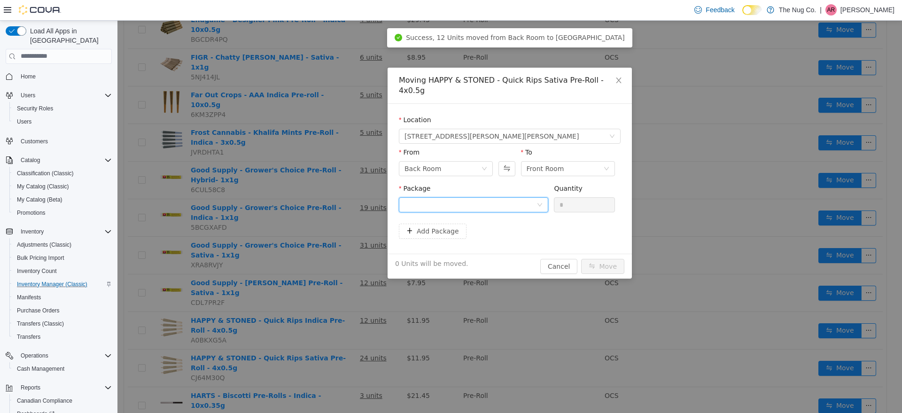
click at [507, 197] on div at bounding box center [470, 204] width 132 height 14
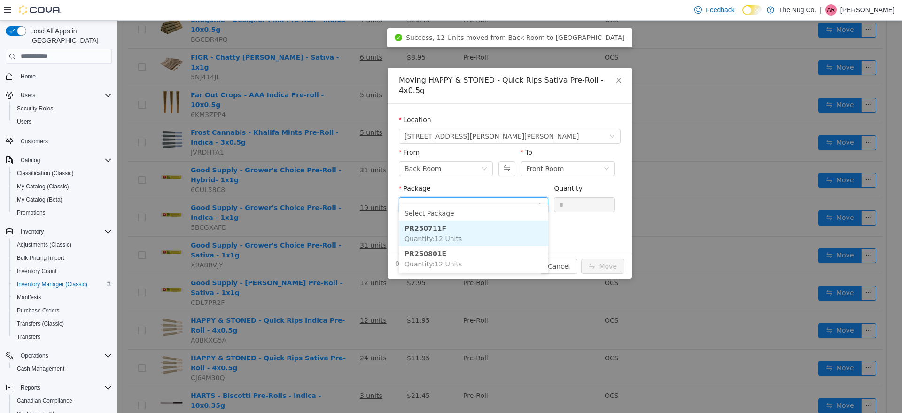
click at [496, 233] on li "PR250711F Quantity : 12 Units" at bounding box center [473, 232] width 149 height 25
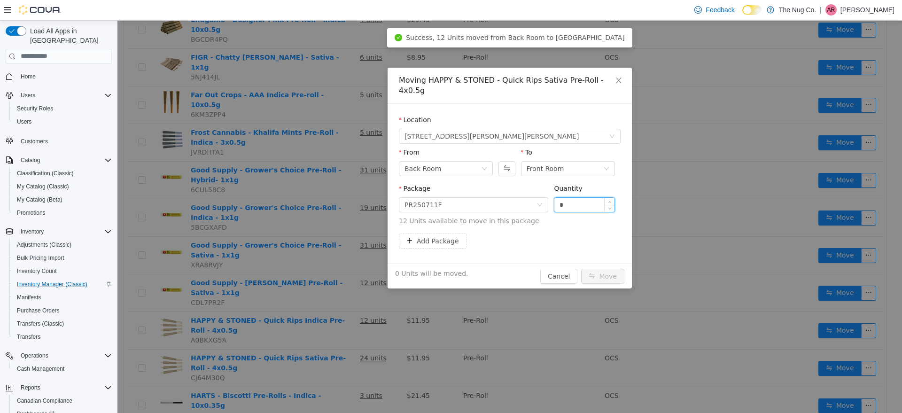
click at [575, 197] on input "*" at bounding box center [584, 204] width 60 height 14
type input "***"
click at [581, 268] on button "Move" at bounding box center [602, 275] width 43 height 15
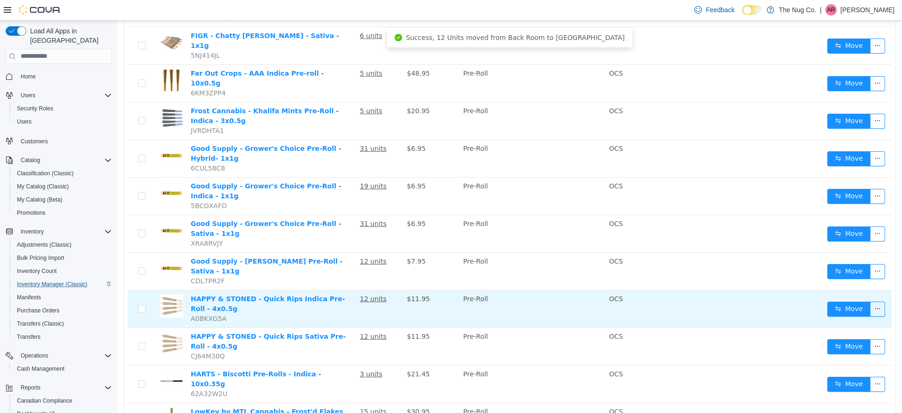
scroll to position [653, 0]
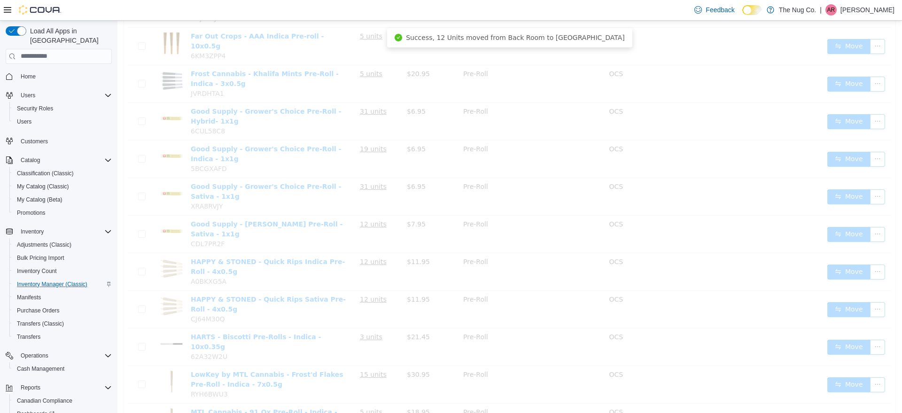
scroll to position [309, 0]
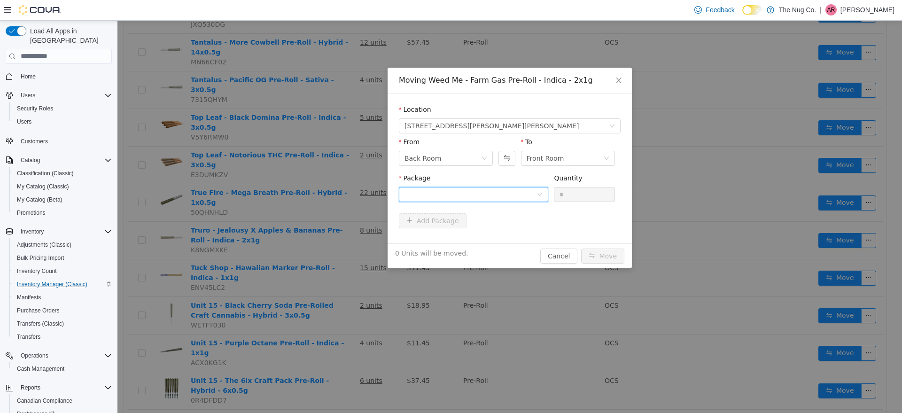
click at [507, 186] on div at bounding box center [473, 193] width 149 height 15
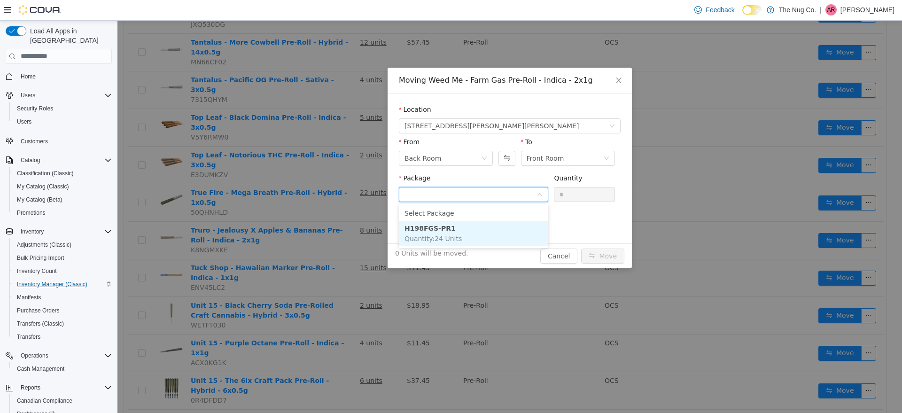
click at [501, 236] on li "H198FGS-PR1 Quantity : 24 Units" at bounding box center [473, 232] width 149 height 25
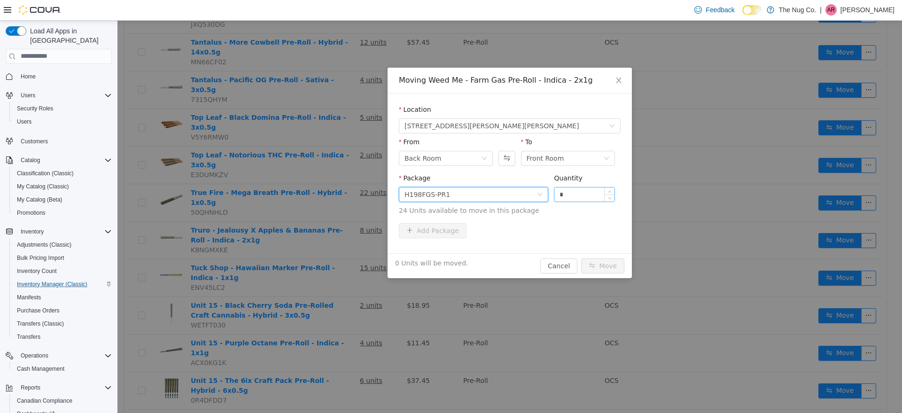
click at [584, 191] on input "*" at bounding box center [584, 194] width 60 height 14
type input "**"
click at [605, 267] on button "Move" at bounding box center [602, 265] width 43 height 15
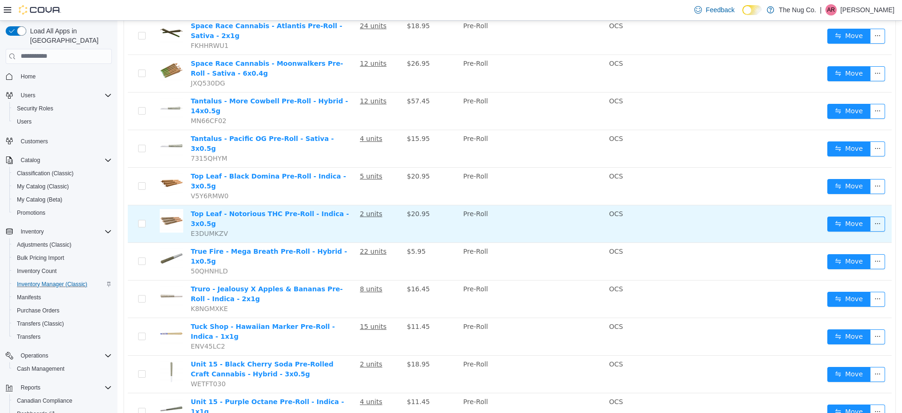
scroll to position [191, 0]
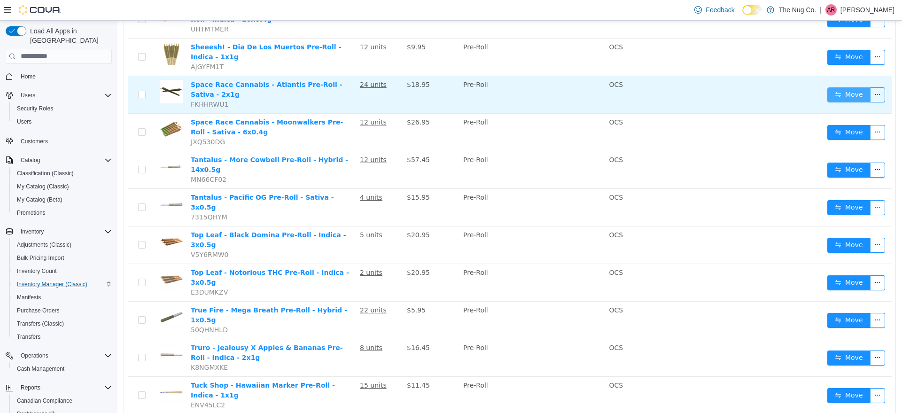
click at [834, 92] on button "Move" at bounding box center [848, 94] width 43 height 15
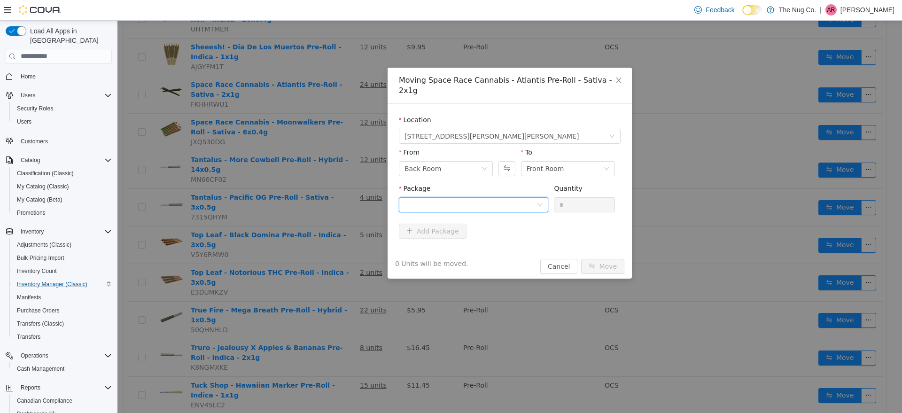
drag, startPoint x: 519, startPoint y: 198, endPoint x: 511, endPoint y: 205, distance: 10.6
click at [512, 204] on div "Package" at bounding box center [473, 199] width 149 height 32
click at [526, 197] on div at bounding box center [470, 204] width 132 height 14
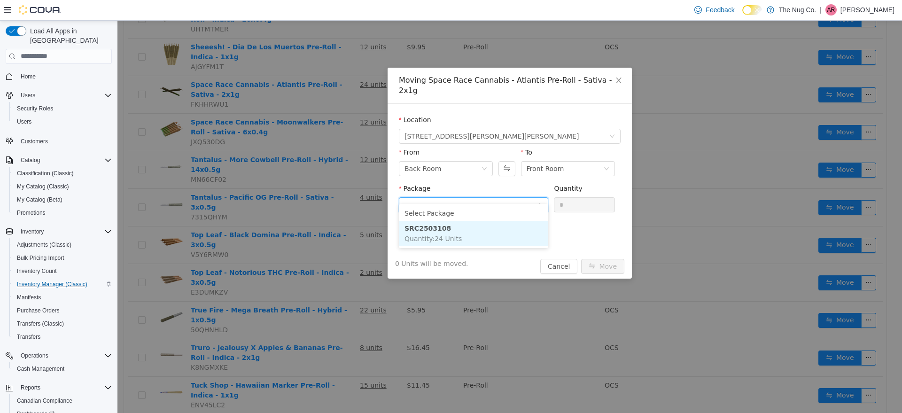
click at [512, 241] on li "SRC2503108 Quantity : 24 Units" at bounding box center [473, 232] width 149 height 25
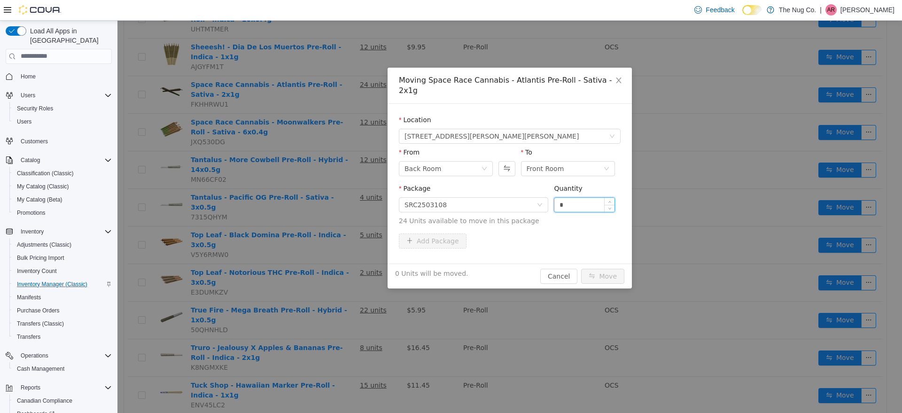
click at [584, 197] on input "*" at bounding box center [584, 204] width 60 height 14
type input "***"
click at [581, 268] on button "Move" at bounding box center [602, 275] width 43 height 15
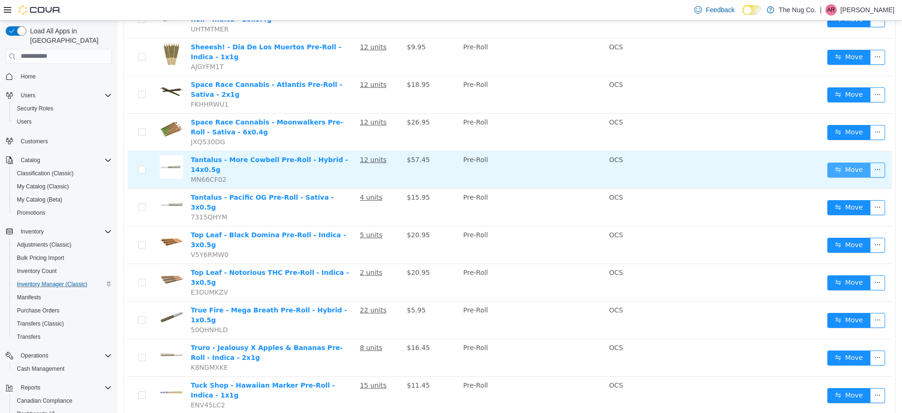
click at [827, 162] on button "Move" at bounding box center [848, 169] width 43 height 15
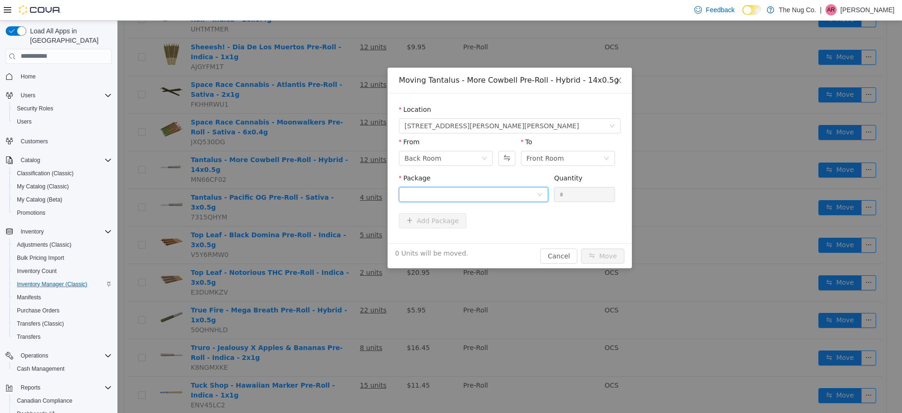
click at [528, 194] on div at bounding box center [470, 194] width 132 height 14
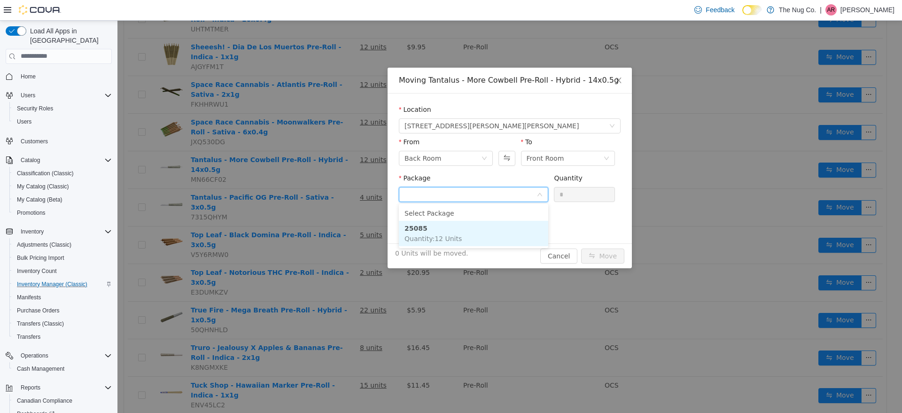
click at [479, 233] on li "25085 Quantity : 12 Units" at bounding box center [473, 232] width 149 height 25
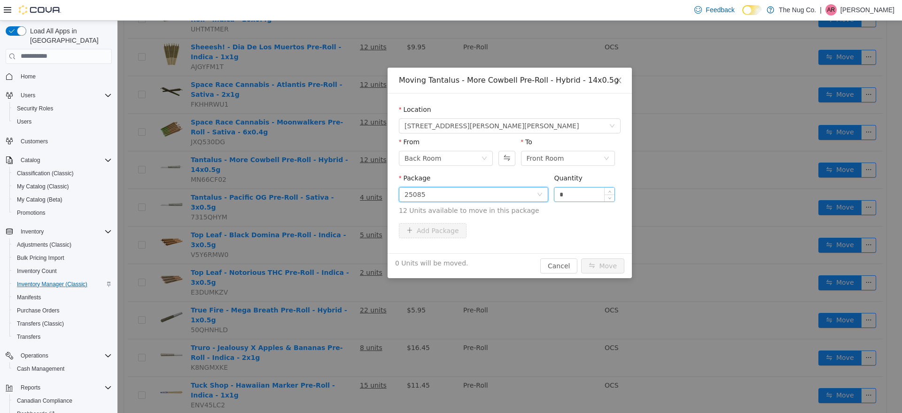
click at [591, 198] on input "*" at bounding box center [584, 194] width 60 height 14
type input "**"
click at [581, 258] on button "Move" at bounding box center [602, 265] width 43 height 15
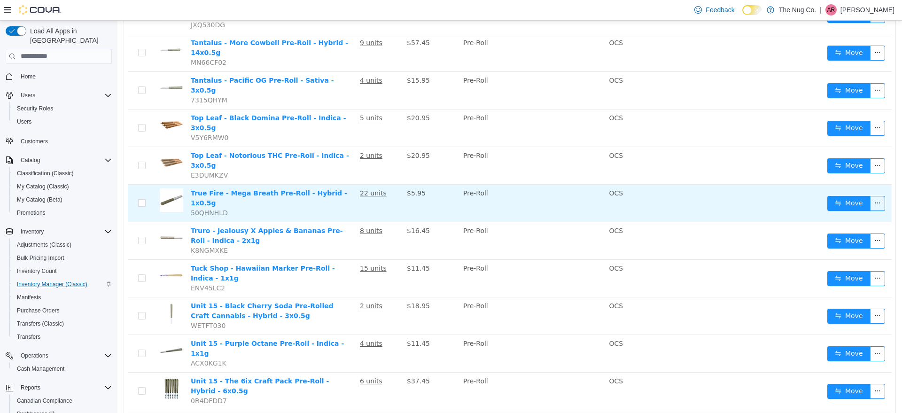
scroll to position [309, 0]
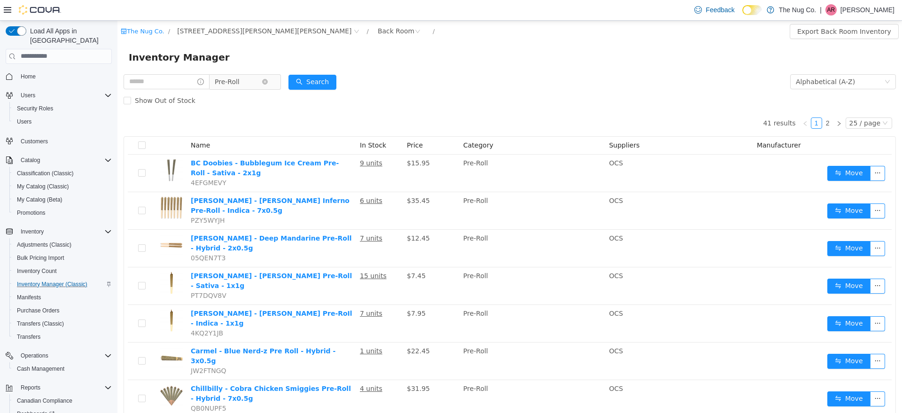
click at [262, 82] on span "Pre-Roll" at bounding box center [238, 81] width 47 height 14
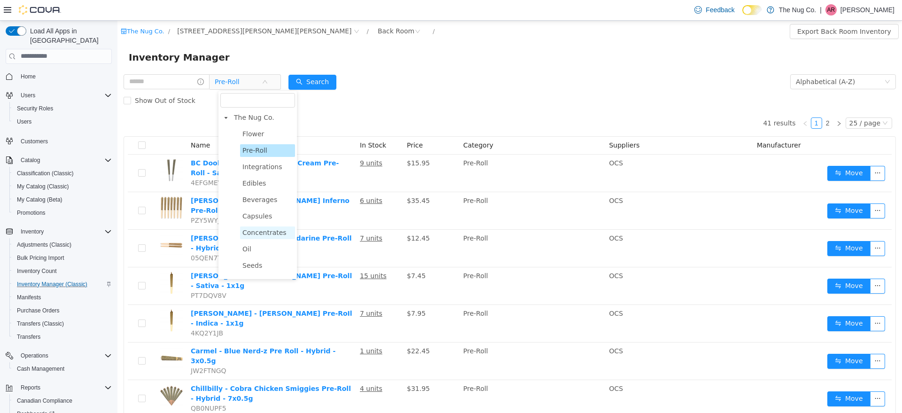
click at [274, 236] on span "Concentrates" at bounding box center [264, 232] width 44 height 8
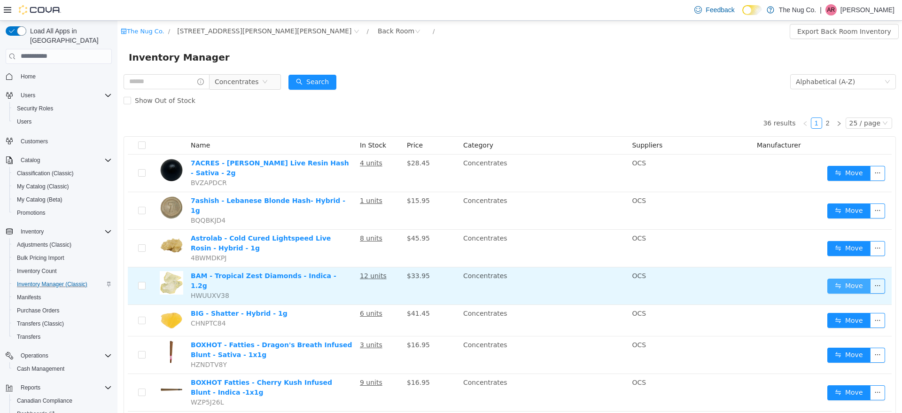
click at [831, 278] on button "Move" at bounding box center [848, 285] width 43 height 15
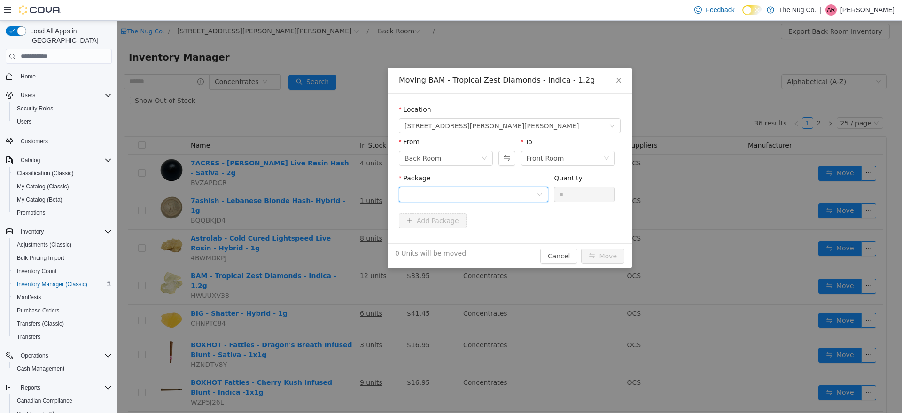
click at [476, 190] on div at bounding box center [470, 194] width 132 height 14
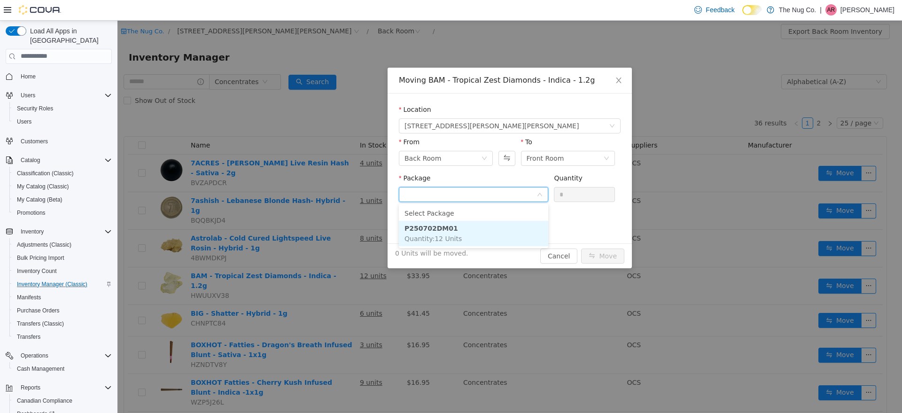
drag, startPoint x: 475, startPoint y: 235, endPoint x: 508, endPoint y: 233, distance: 32.4
click at [479, 235] on li "P250702DM01 Quantity : 12 Units" at bounding box center [473, 232] width 149 height 25
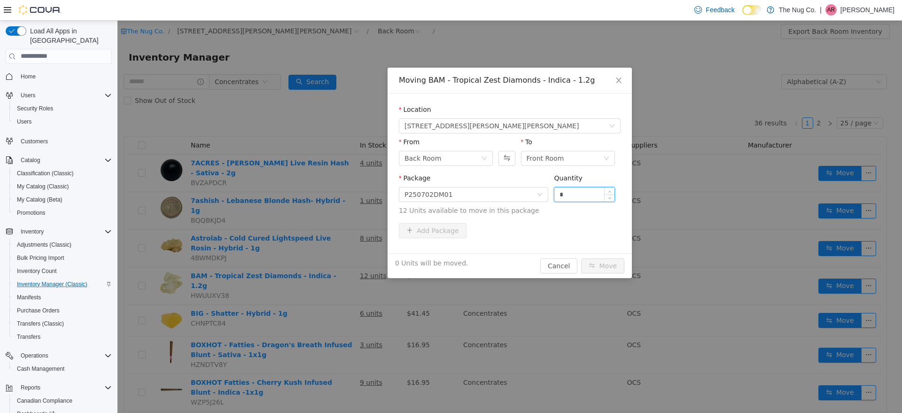
click at [581, 195] on input "*" at bounding box center [584, 194] width 60 height 14
type input "**"
click at [581, 258] on button "Move" at bounding box center [602, 265] width 43 height 15
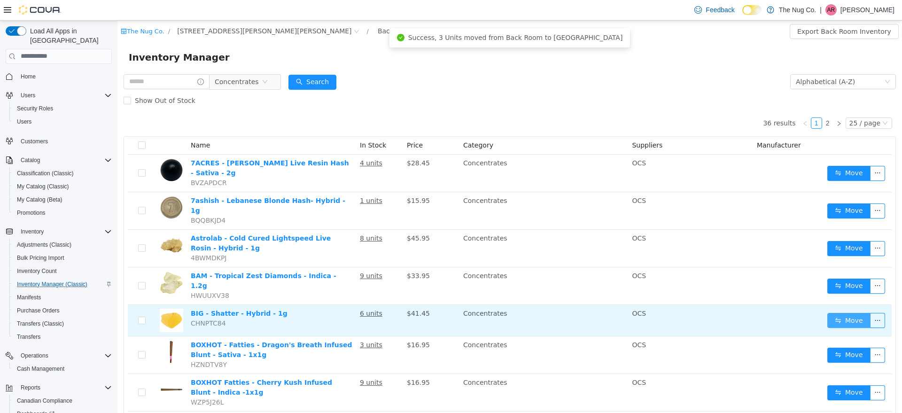
click at [852, 312] on button "Move" at bounding box center [848, 319] width 43 height 15
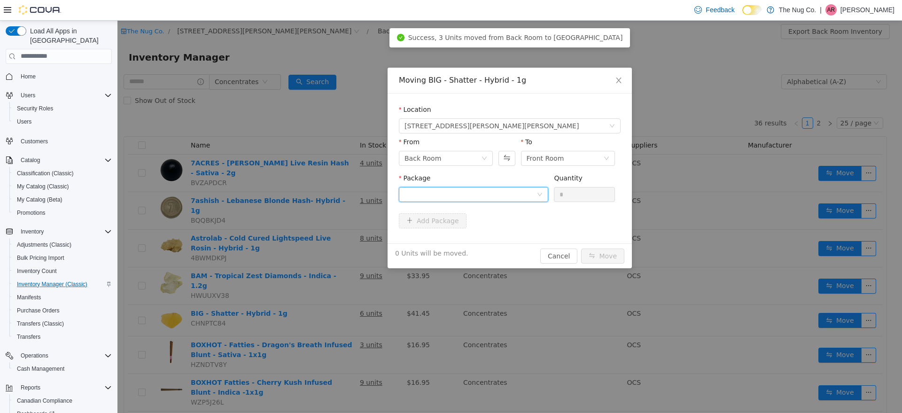
click at [493, 191] on div at bounding box center [470, 194] width 132 height 14
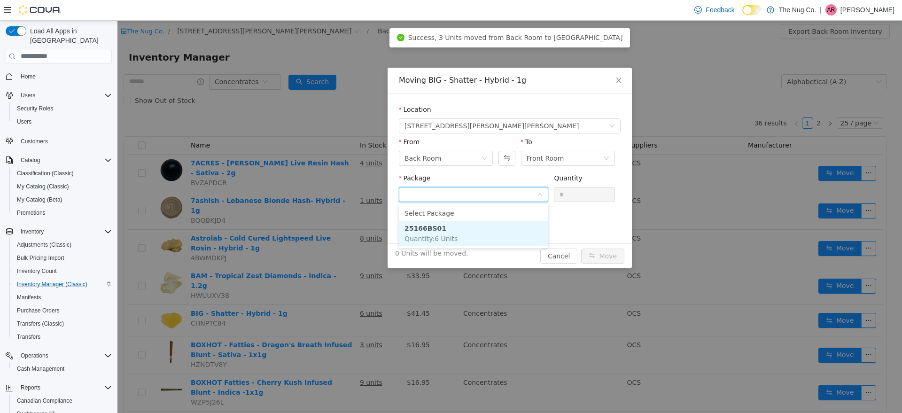
click at [488, 229] on li "25166BS01 Quantity : 6 Units" at bounding box center [473, 232] width 149 height 25
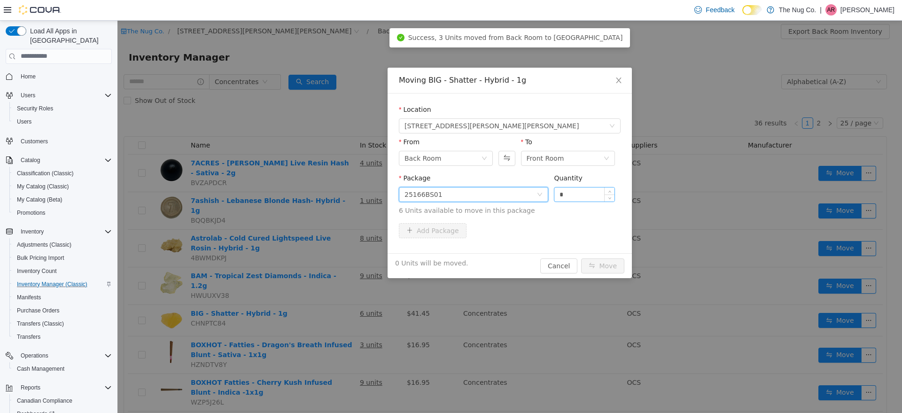
click at [577, 192] on input "*" at bounding box center [584, 194] width 60 height 14
type input "**"
click at [581, 258] on button "Move" at bounding box center [602, 265] width 43 height 15
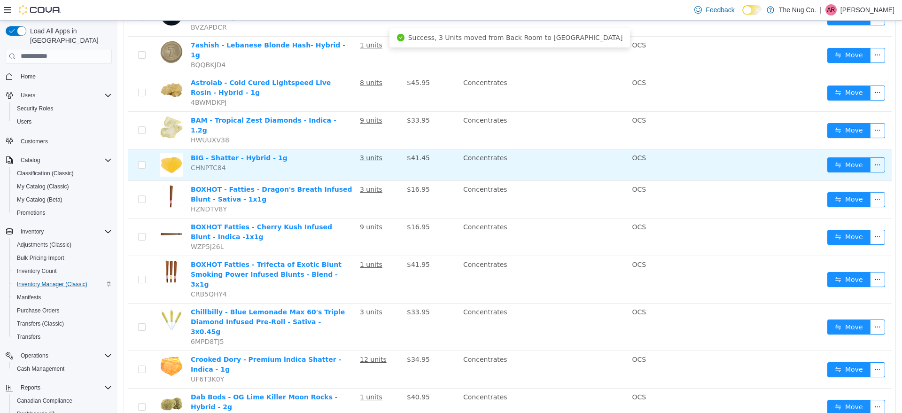
scroll to position [176, 0]
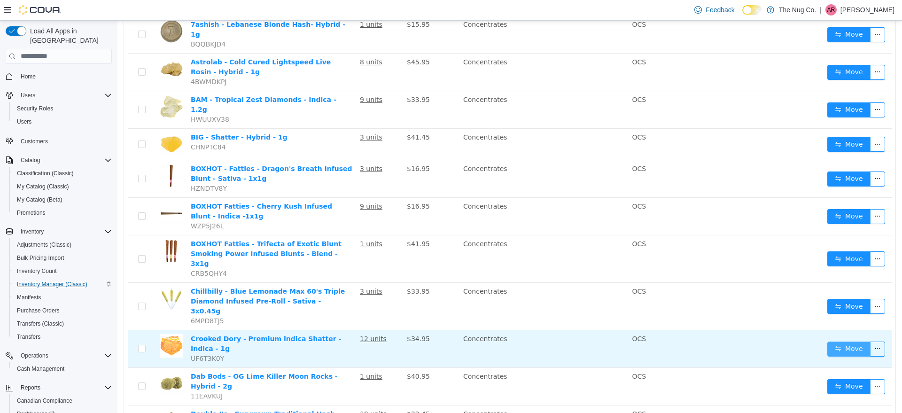
click at [849, 341] on button "Move" at bounding box center [848, 348] width 43 height 15
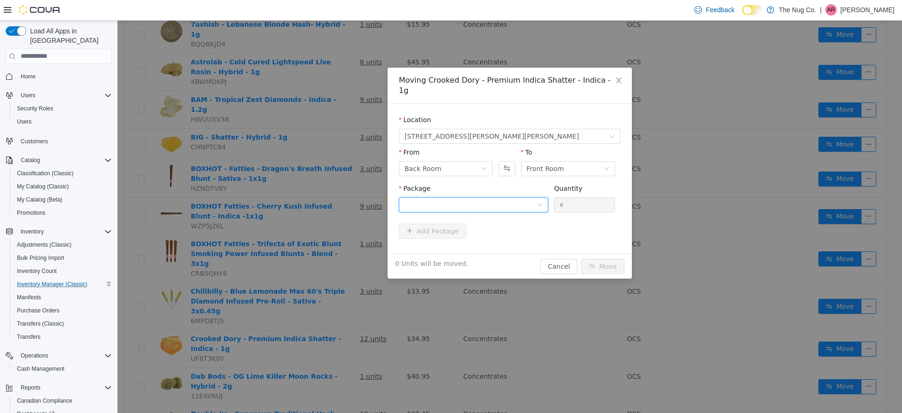
click at [494, 197] on div at bounding box center [470, 204] width 132 height 14
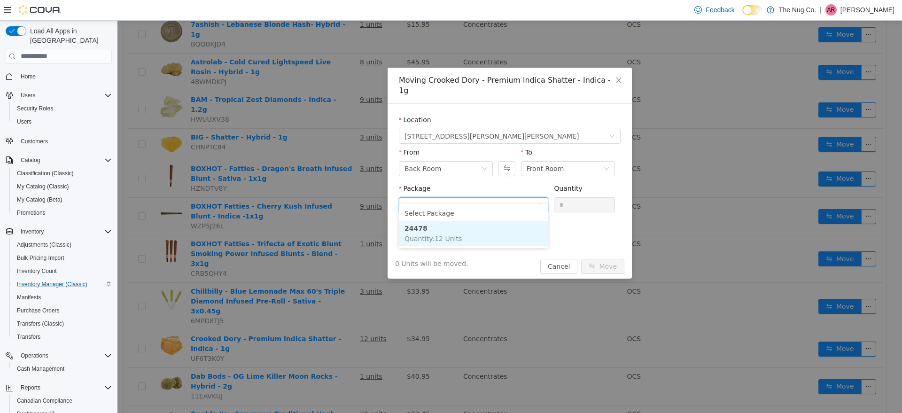
click at [472, 231] on li "24478 Quantity : 12 Units" at bounding box center [473, 232] width 149 height 25
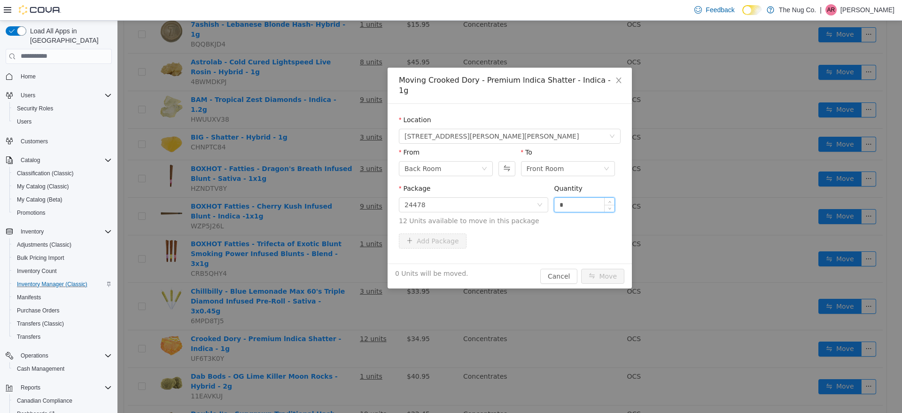
click at [577, 197] on input "*" at bounding box center [584, 204] width 60 height 14
type input "**"
click at [581, 268] on button "Move" at bounding box center [602, 275] width 43 height 15
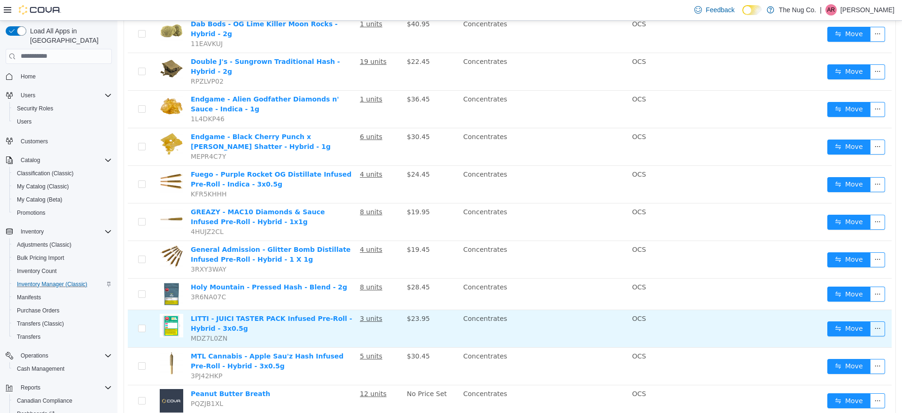
scroll to position [587, 0]
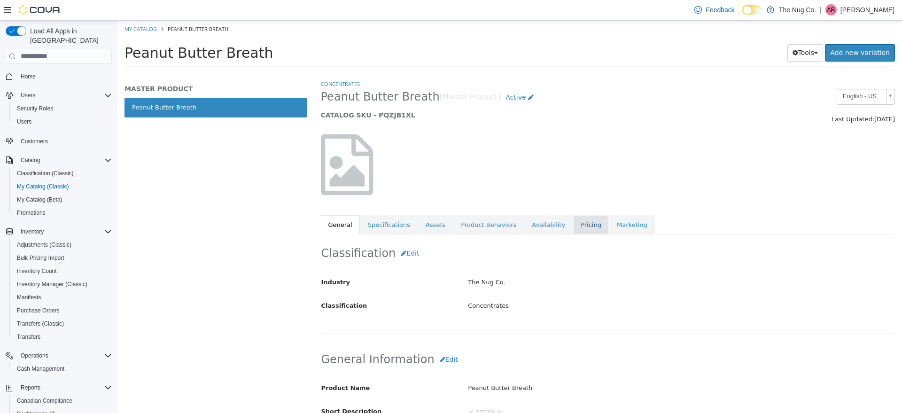
click at [573, 224] on link "Pricing" at bounding box center [591, 225] width 36 height 20
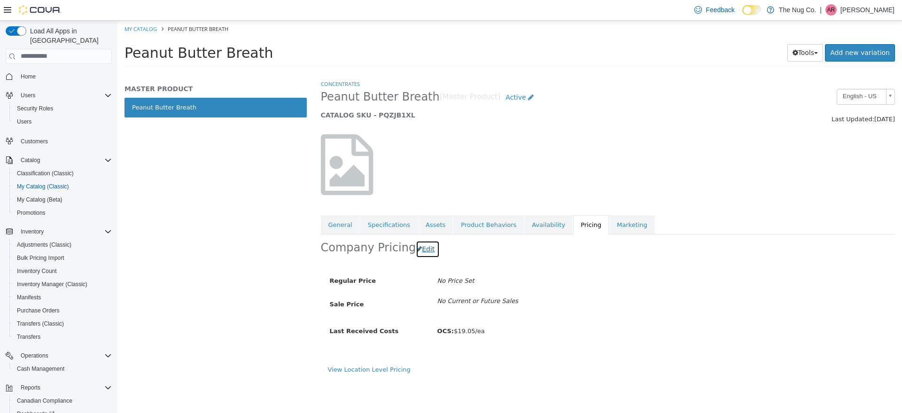
click at [425, 251] on button "Edit" at bounding box center [428, 248] width 24 height 17
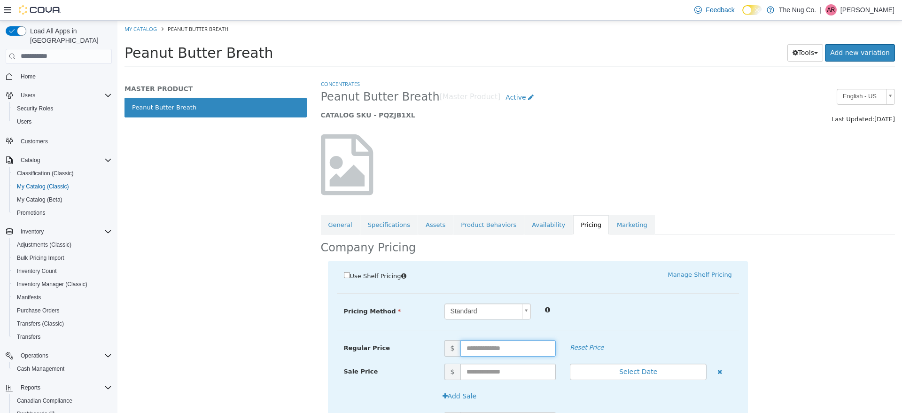
click at [509, 351] on input "text" at bounding box center [508, 348] width 96 height 16
type input "*****"
click at [664, 310] on div at bounding box center [638, 308] width 201 height 11
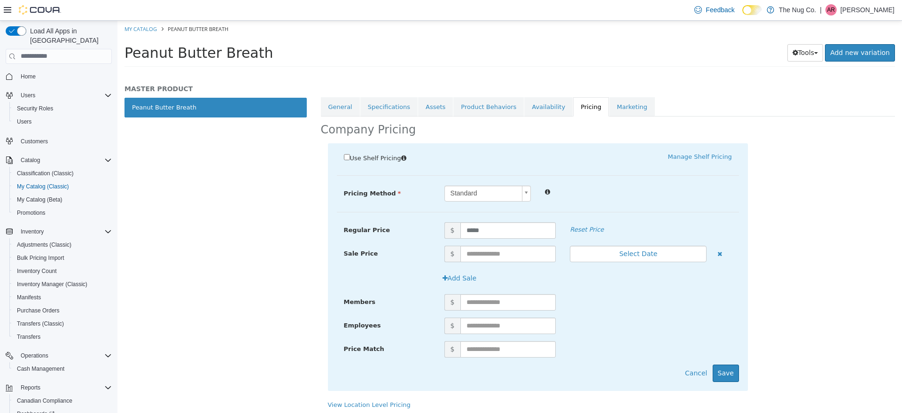
scroll to position [121, 0]
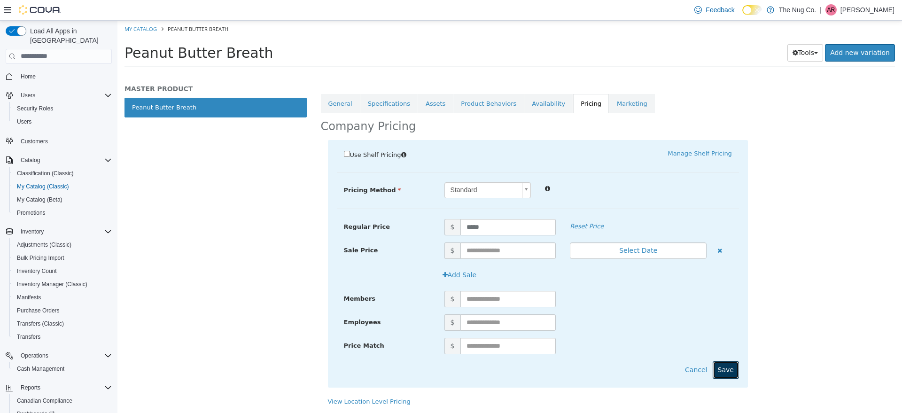
click at [727, 368] on button "Save" at bounding box center [726, 369] width 26 height 17
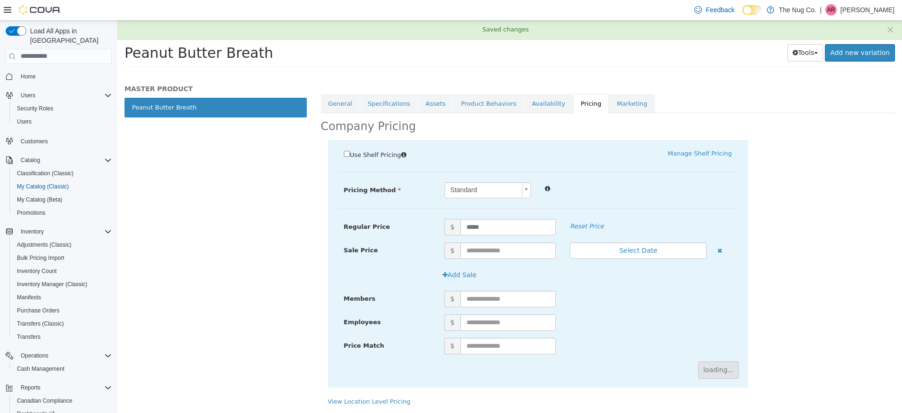
scroll to position [0, 0]
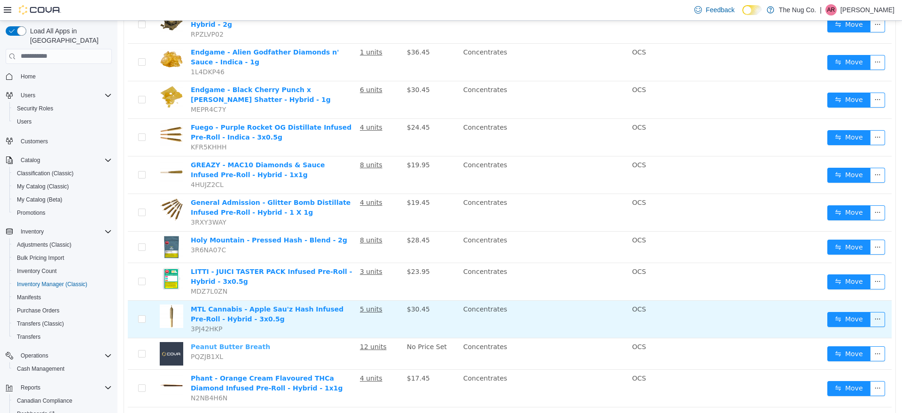
scroll to position [646, 0]
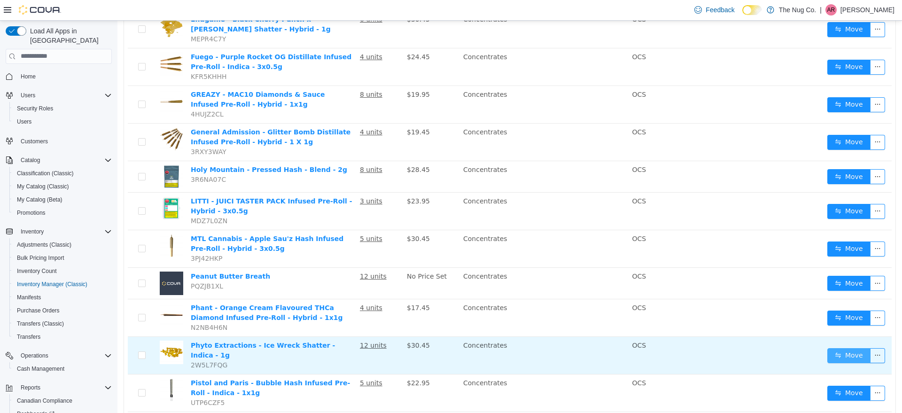
click at [827, 348] on button "Move" at bounding box center [848, 355] width 43 height 15
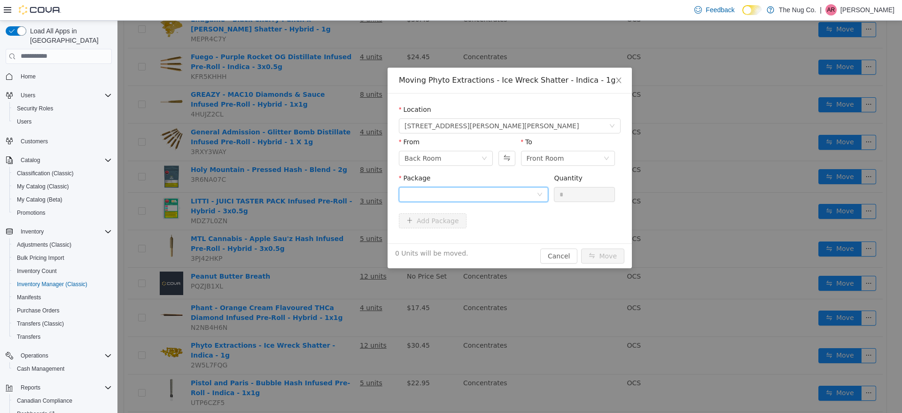
click at [488, 195] on div at bounding box center [470, 194] width 132 height 14
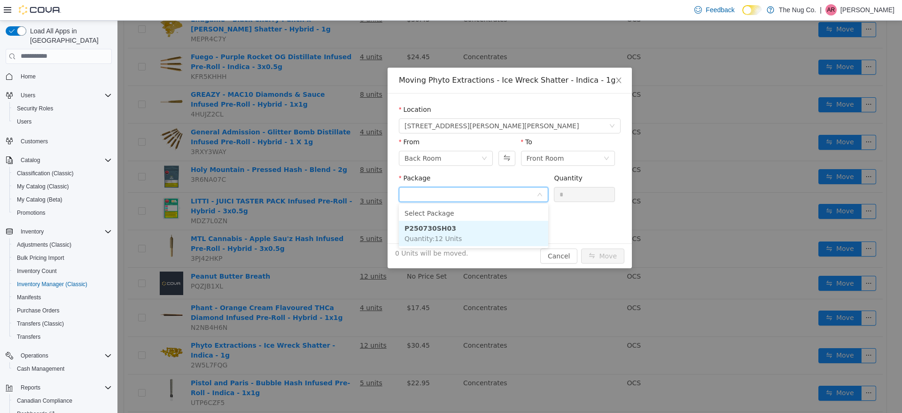
click at [489, 229] on li "P250730SH03 Quantity : 12 Units" at bounding box center [473, 232] width 149 height 25
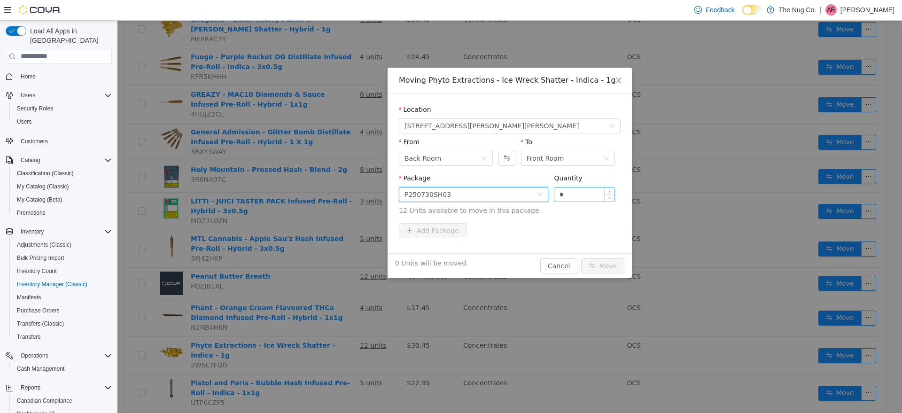
click at [588, 199] on input "*" at bounding box center [584, 194] width 60 height 14
type input "**"
click at [581, 258] on button "Move" at bounding box center [602, 265] width 43 height 15
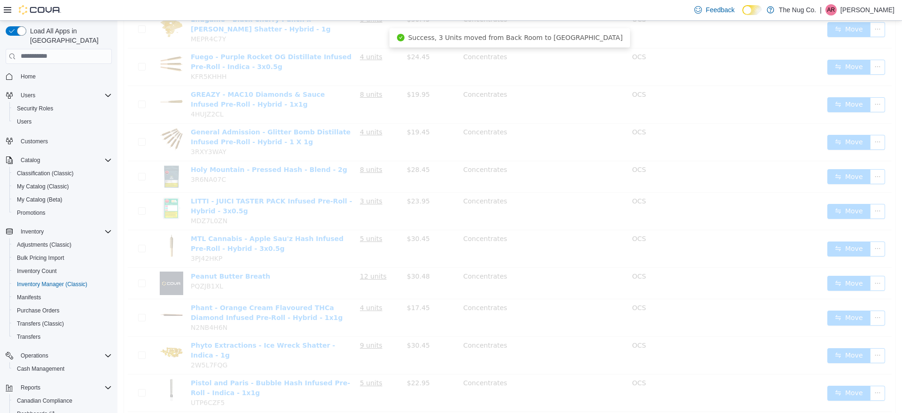
scroll to position [151, 0]
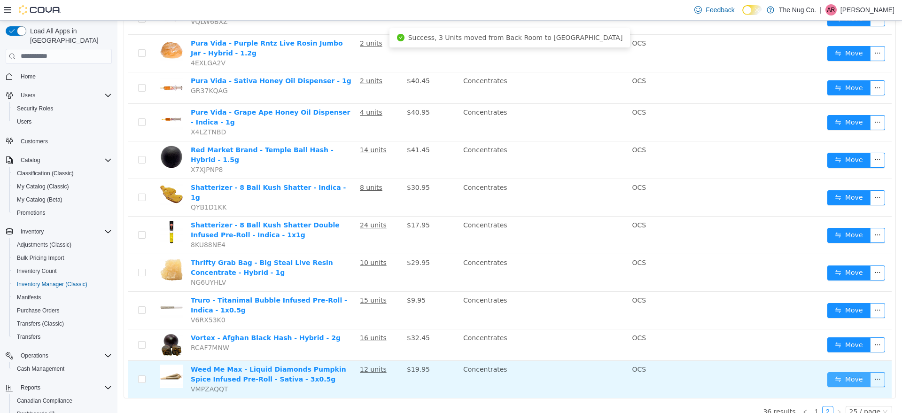
click at [847, 372] on button "Move" at bounding box center [848, 379] width 43 height 15
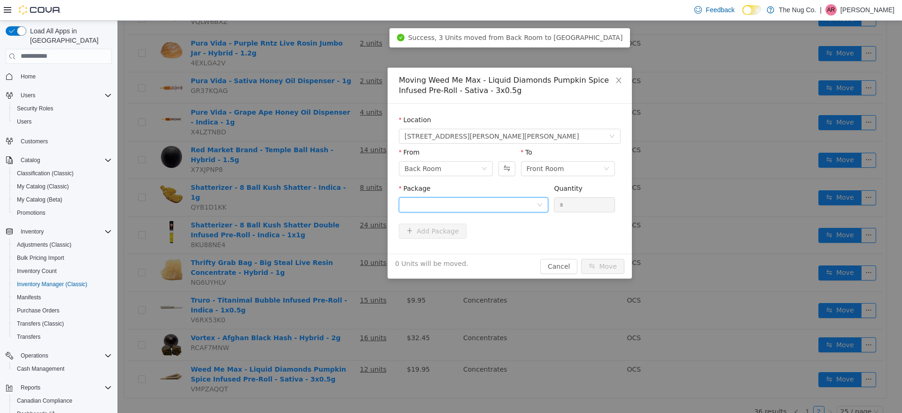
click at [477, 202] on div at bounding box center [470, 204] width 132 height 14
click at [502, 236] on li "F194PS-LKPR05 Quantity : 12 Units" at bounding box center [473, 243] width 149 height 25
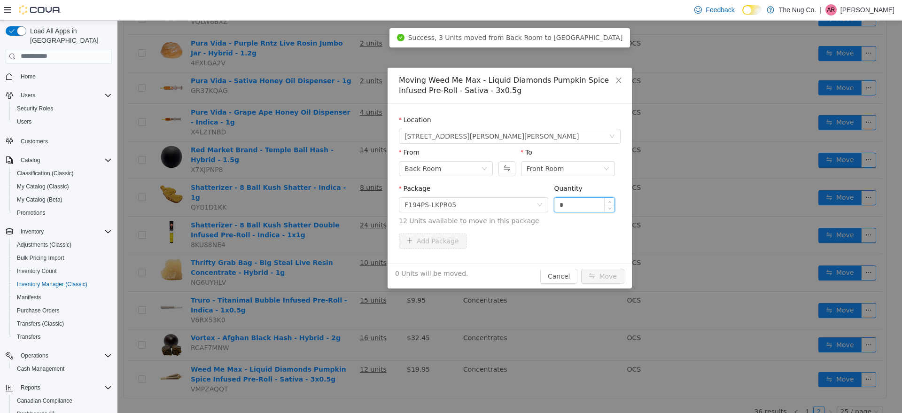
click at [581, 202] on input "*" at bounding box center [584, 204] width 60 height 14
type input "**"
click at [581, 268] on button "Move" at bounding box center [602, 275] width 43 height 15
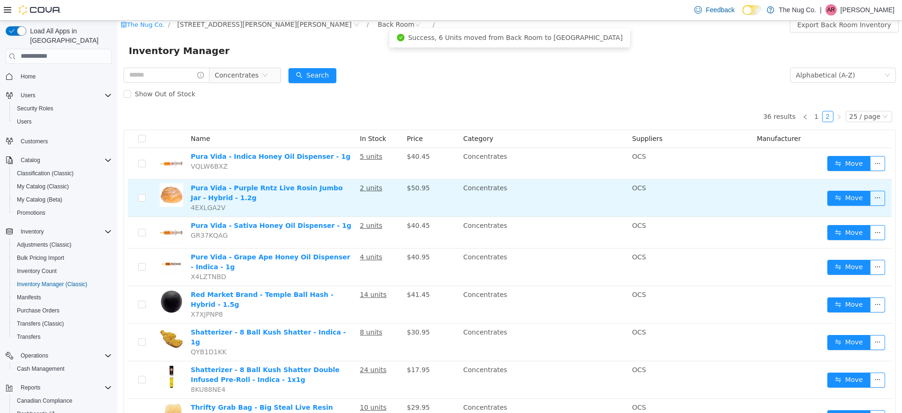
scroll to position [0, 0]
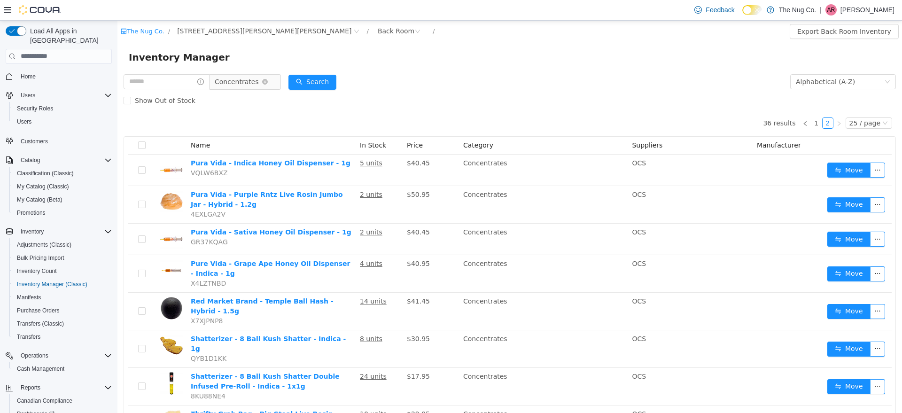
click at [259, 84] on span "Concentrates" at bounding box center [237, 81] width 44 height 14
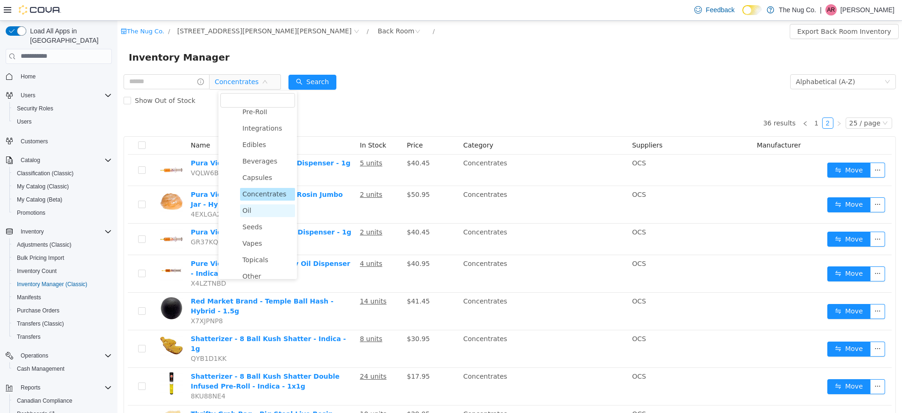
scroll to position [59, 0]
click at [270, 219] on span "Vapes" at bounding box center [267, 223] width 55 height 13
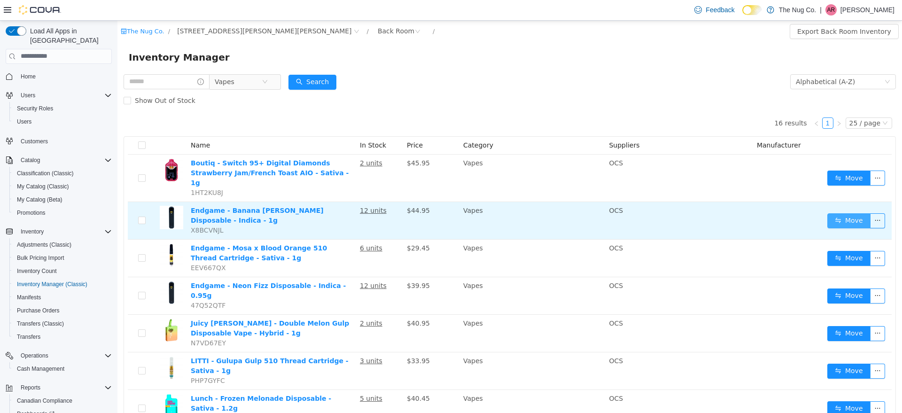
click at [837, 213] on button "Move" at bounding box center [848, 220] width 43 height 15
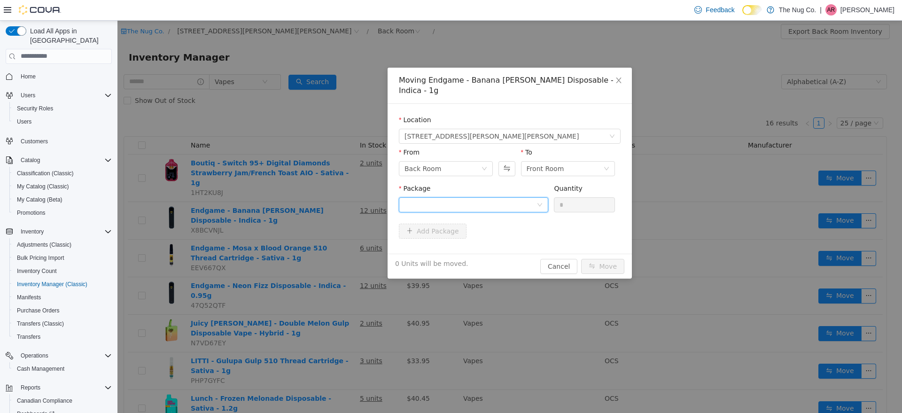
click at [523, 197] on div at bounding box center [470, 204] width 132 height 14
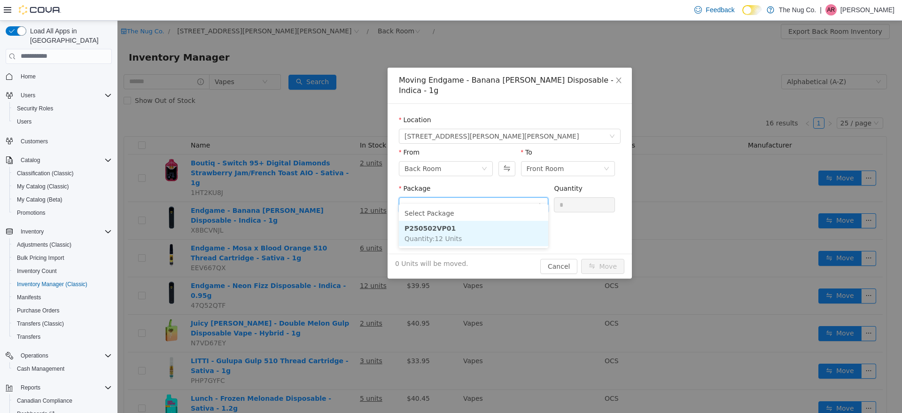
click at [517, 231] on li "P250502VP01 Quantity : 12 Units" at bounding box center [473, 232] width 149 height 25
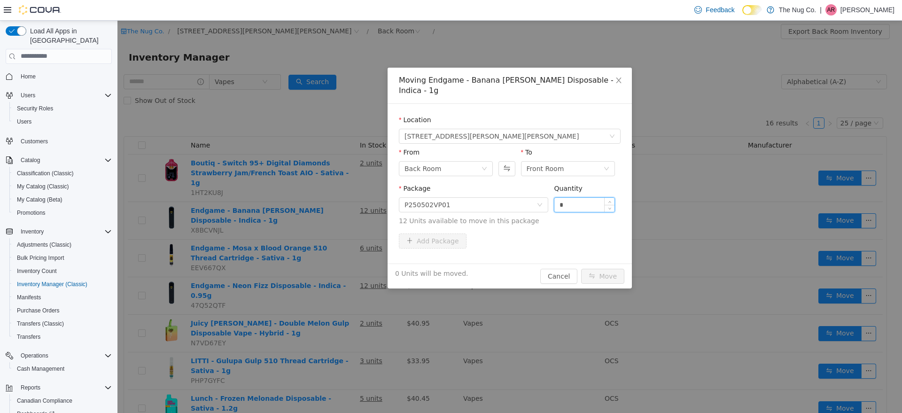
click at [574, 197] on input "*" at bounding box center [584, 204] width 60 height 14
type input "**"
click at [581, 268] on button "Move" at bounding box center [602, 275] width 43 height 15
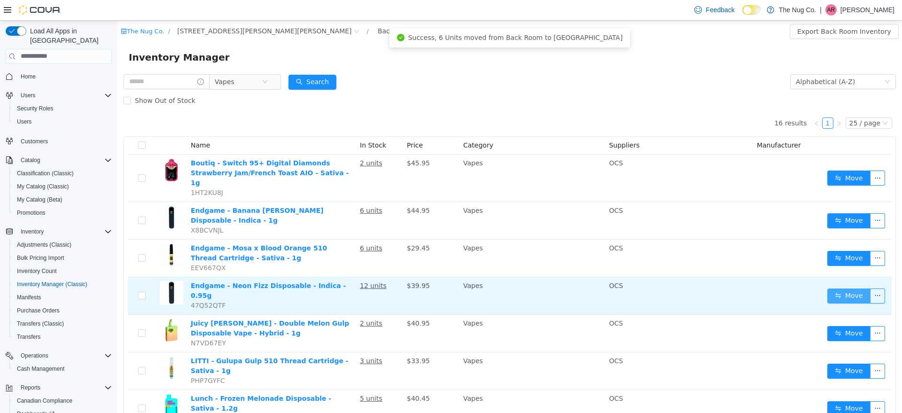
click at [833, 288] on button "Move" at bounding box center [848, 295] width 43 height 15
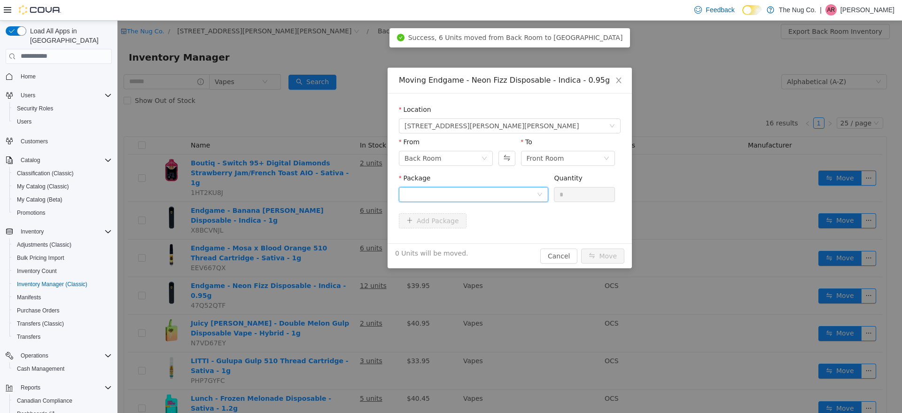
click at [525, 191] on div at bounding box center [470, 194] width 132 height 14
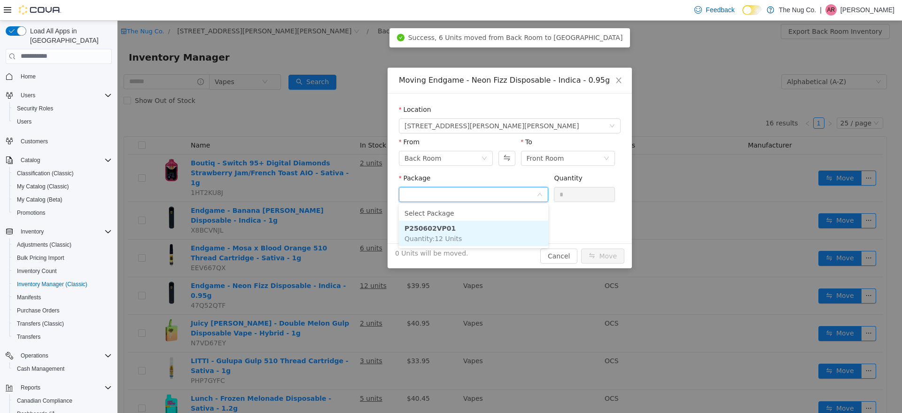
click at [466, 230] on li "P250602VP01 Quantity : 12 Units" at bounding box center [473, 232] width 149 height 25
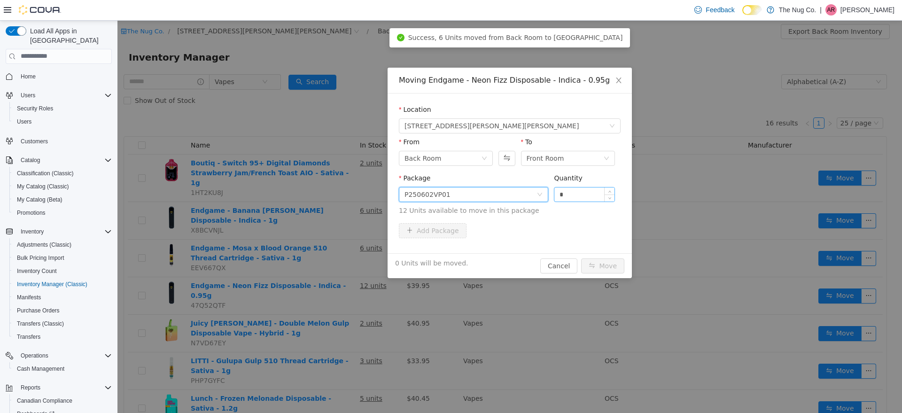
click at [564, 196] on input "*" at bounding box center [584, 194] width 60 height 14
type input "**"
click at [581, 258] on button "Move" at bounding box center [602, 265] width 43 height 15
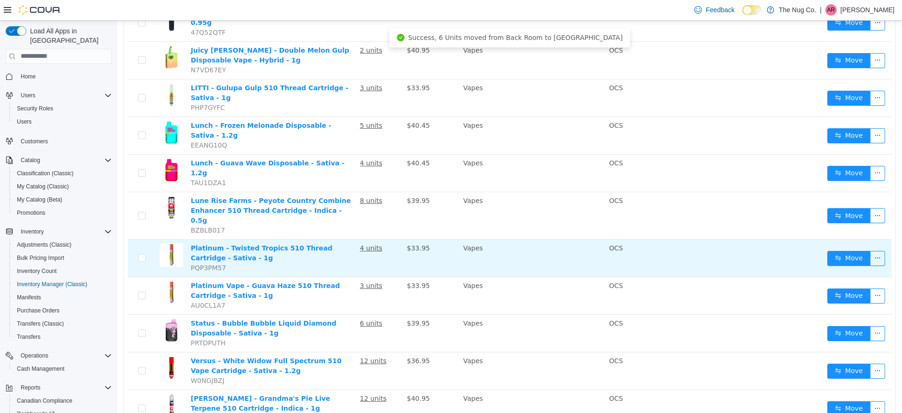
scroll to position [294, 0]
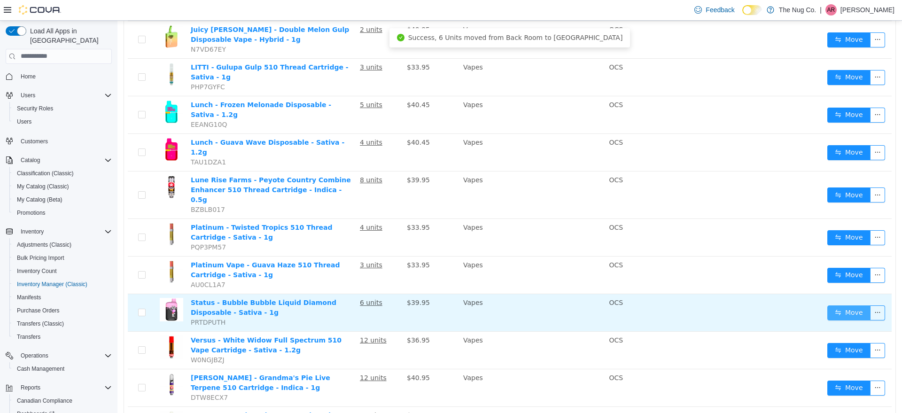
click at [850, 305] on button "Move" at bounding box center [848, 312] width 43 height 15
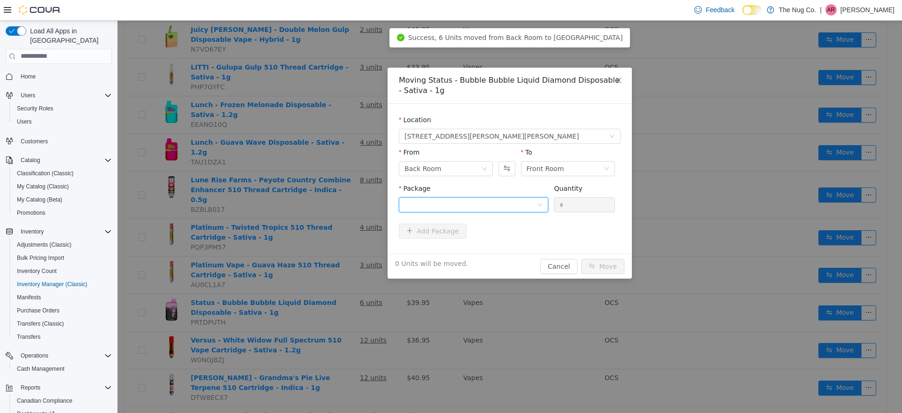
click at [518, 202] on div at bounding box center [470, 204] width 132 height 14
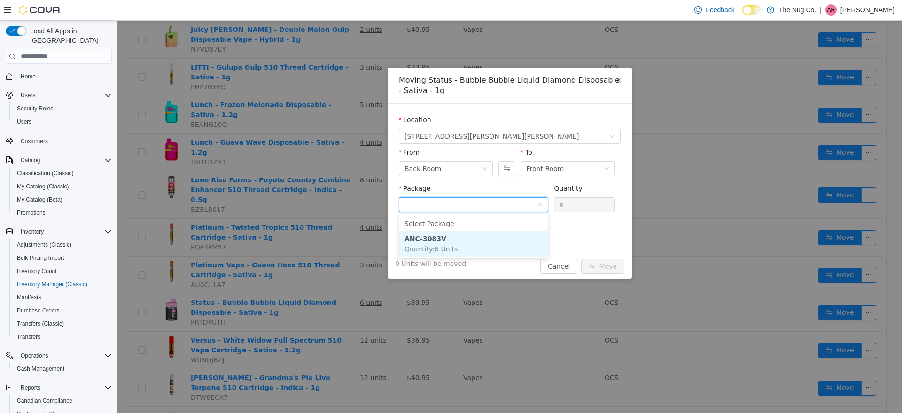
drag, startPoint x: 478, startPoint y: 248, endPoint x: 490, endPoint y: 242, distance: 13.5
click at [479, 248] on li "ANC-3083V Quantity : 6 Units" at bounding box center [473, 243] width 149 height 25
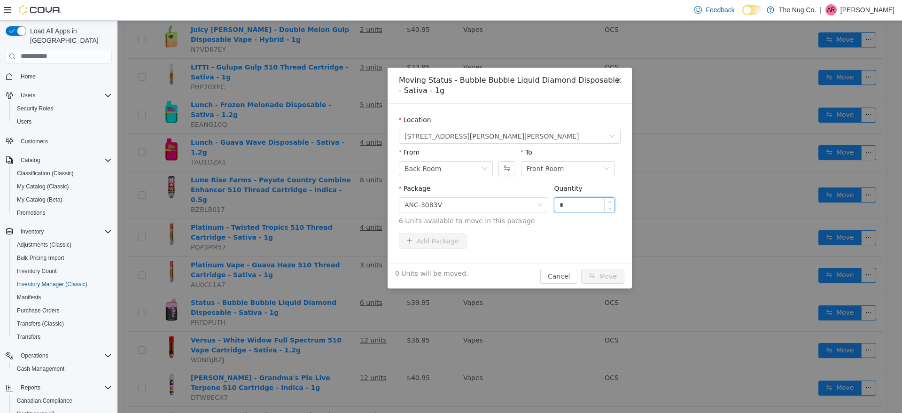
click at [598, 206] on input "*" at bounding box center [584, 204] width 60 height 14
type input "**"
click at [581, 268] on button "Move" at bounding box center [602, 275] width 43 height 15
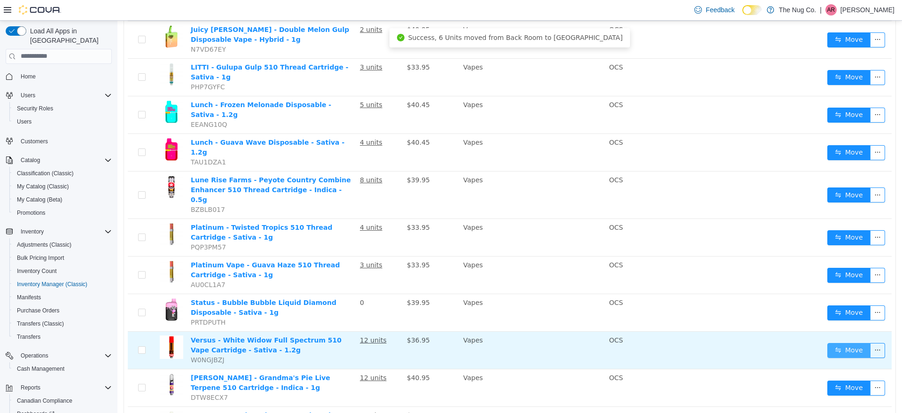
click at [836, 342] on button "Move" at bounding box center [848, 349] width 43 height 15
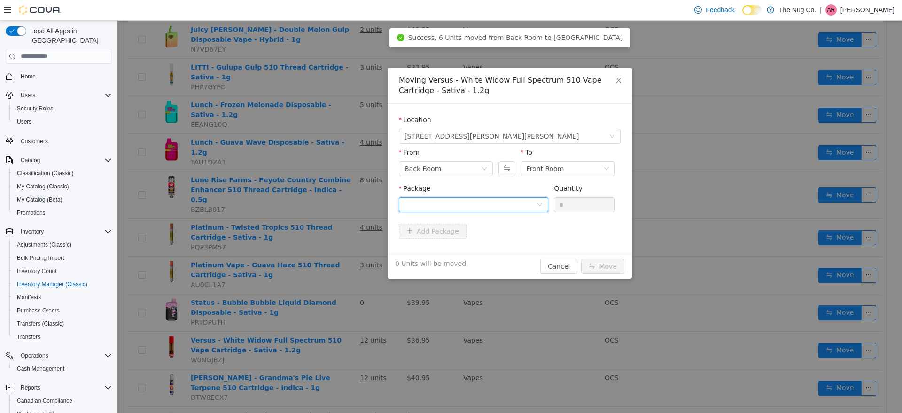
click at [457, 210] on div at bounding box center [470, 204] width 132 height 14
click at [458, 206] on input "Package" at bounding box center [470, 205] width 132 height 14
drag, startPoint x: 458, startPoint y: 246, endPoint x: 582, endPoint y: 227, distance: 125.4
click at [464, 245] on li "AFG00000998 Quantity : 12 Units" at bounding box center [473, 243] width 149 height 25
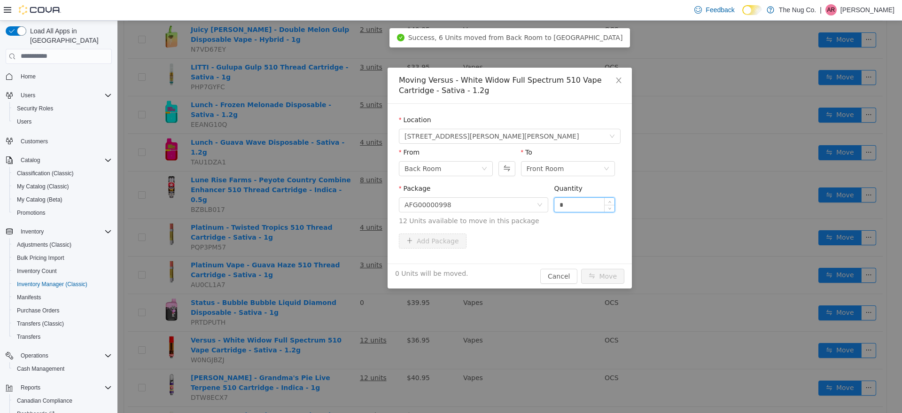
click at [588, 204] on input "*" at bounding box center [584, 204] width 60 height 14
type input "**"
click at [581, 268] on button "Move" at bounding box center [602, 275] width 43 height 15
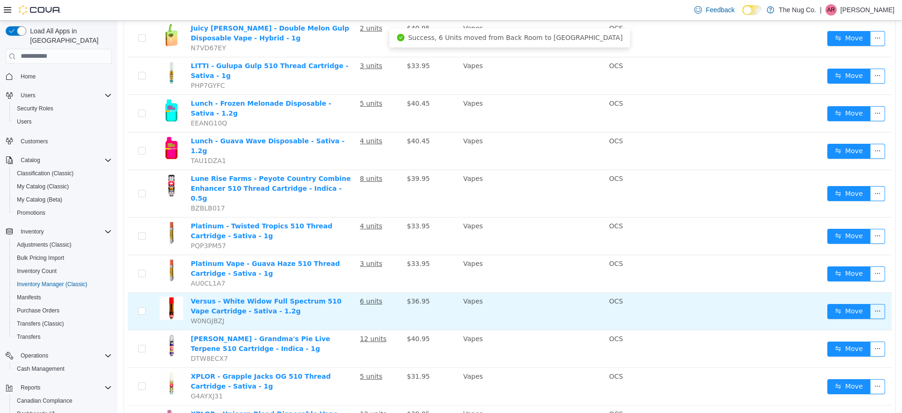
scroll to position [295, 0]
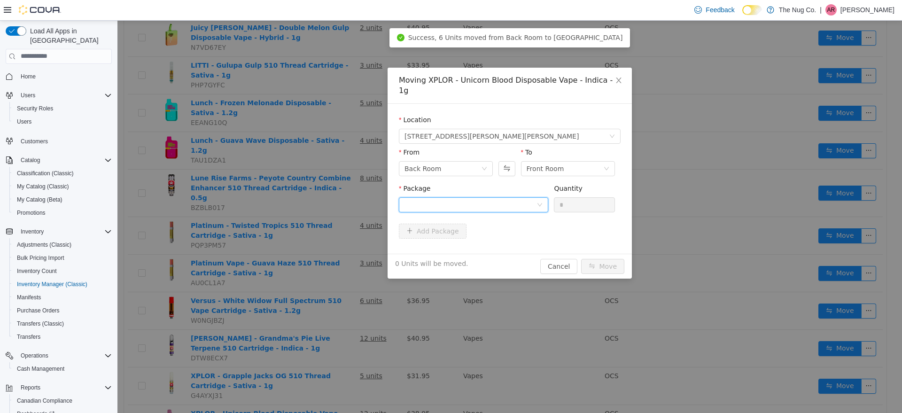
click at [500, 197] on div at bounding box center [470, 204] width 132 height 14
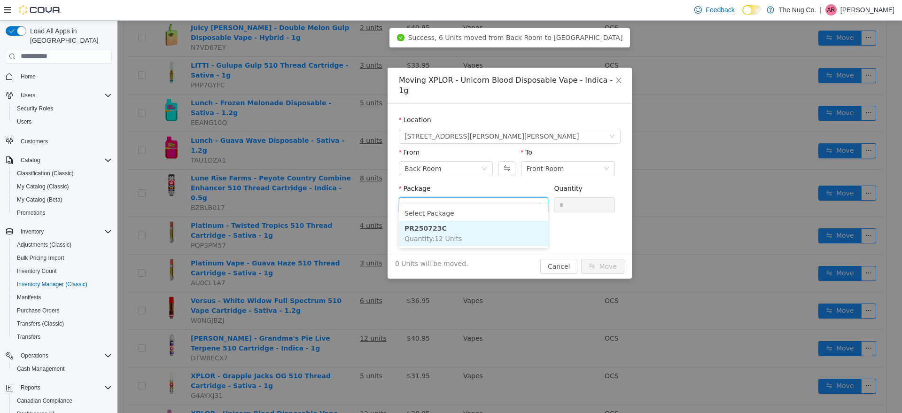
click at [494, 237] on li "PR250723C Quantity : 12 Units" at bounding box center [473, 232] width 149 height 25
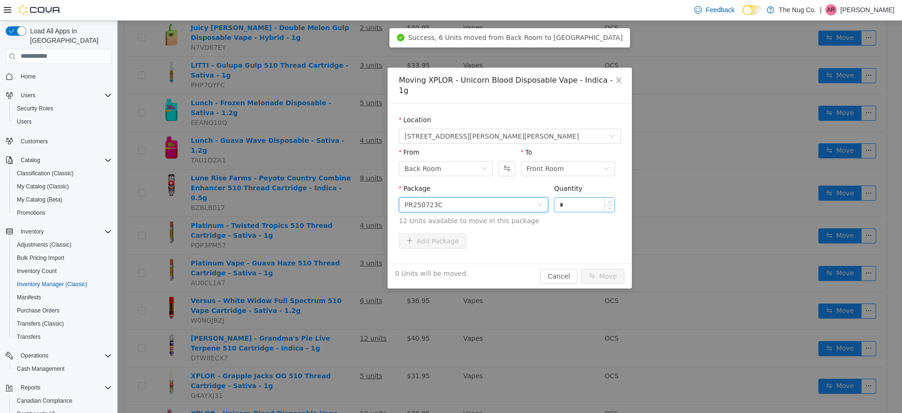
click at [600, 197] on input "*" at bounding box center [584, 204] width 60 height 14
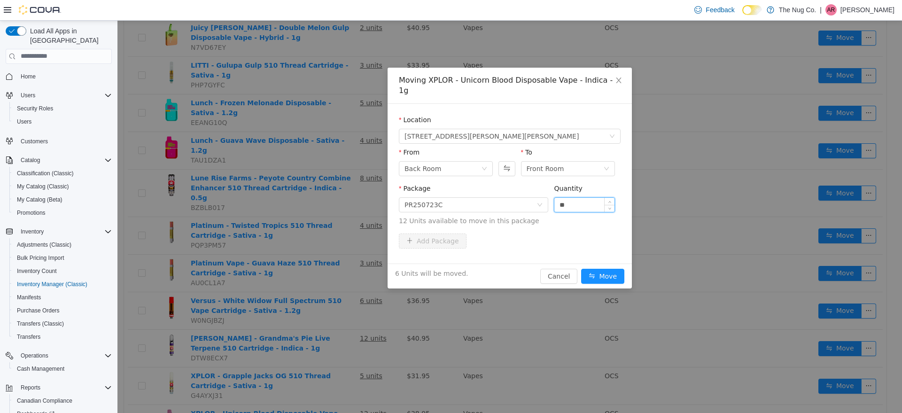
type input "**"
click at [581, 268] on button "Move" at bounding box center [602, 275] width 43 height 15
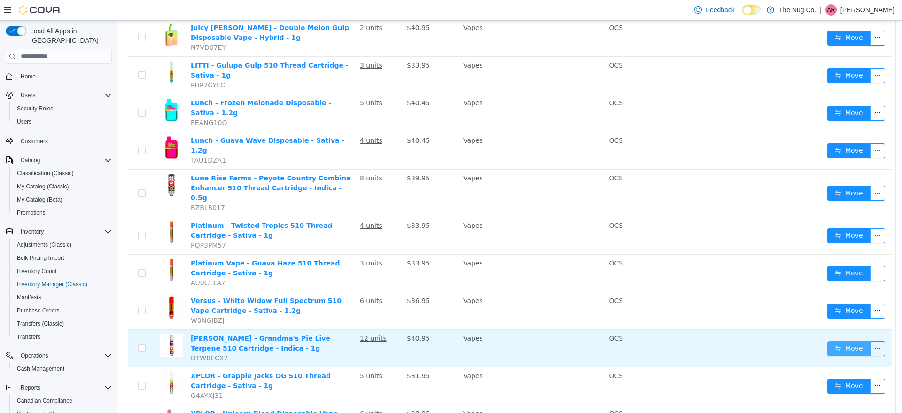
click at [839, 341] on button "Move" at bounding box center [848, 348] width 43 height 15
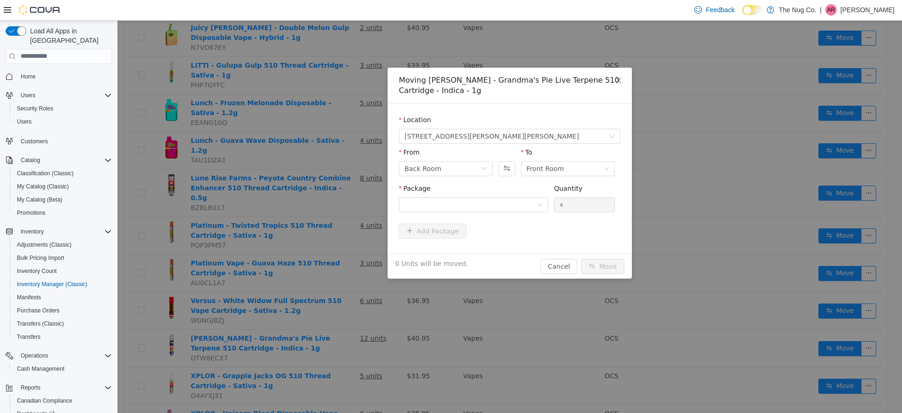
click at [497, 194] on div "Package" at bounding box center [473, 190] width 149 height 14
click at [497, 203] on div at bounding box center [470, 204] width 132 height 14
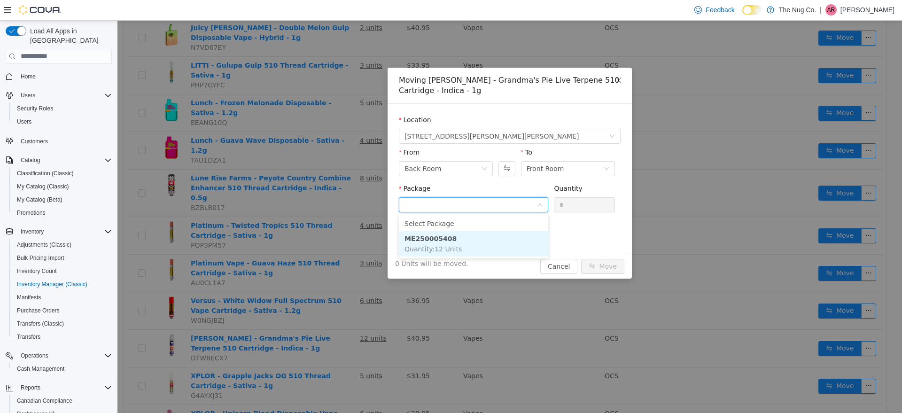
click at [491, 237] on li "ME250005408 Quantity : 12 Units" at bounding box center [473, 243] width 149 height 25
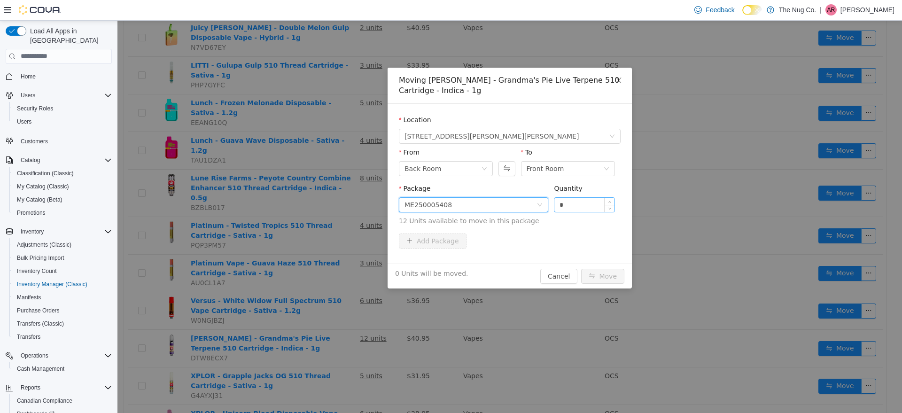
click at [578, 205] on input "*" at bounding box center [584, 204] width 60 height 14
type input "**"
click at [581, 268] on button "Move" at bounding box center [602, 275] width 43 height 15
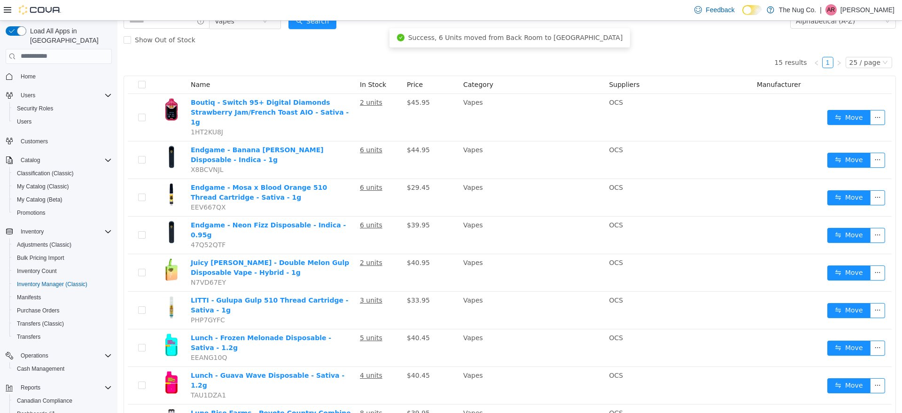
scroll to position [0, 0]
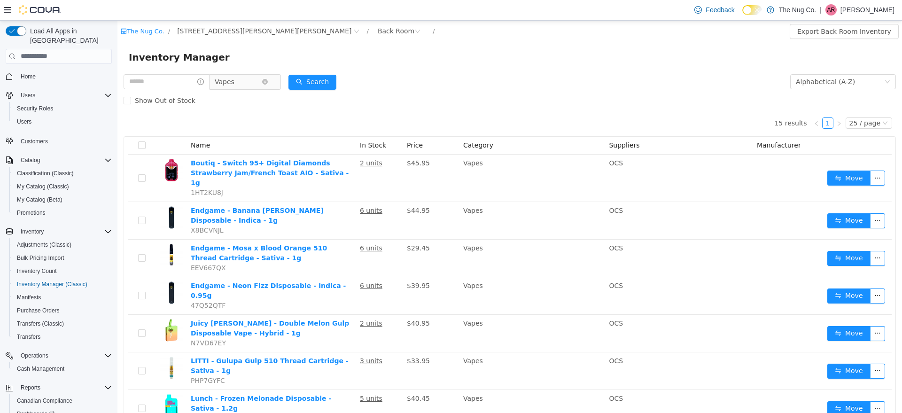
click at [262, 78] on span "Vapes" at bounding box center [238, 81] width 47 height 14
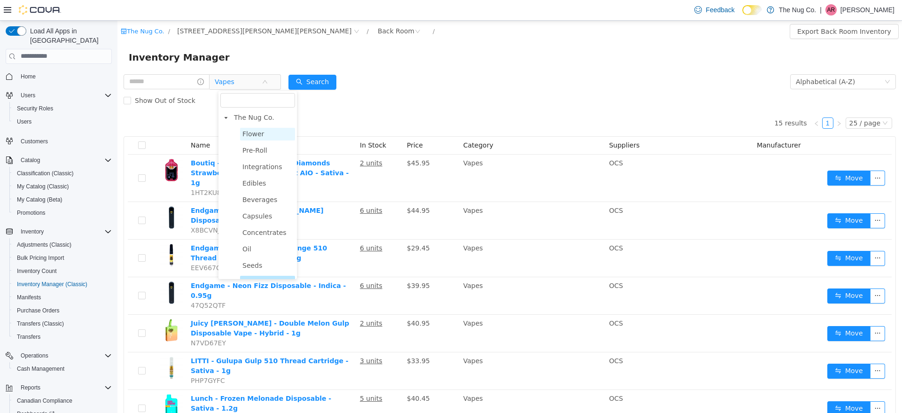
drag, startPoint x: 255, startPoint y: 133, endPoint x: 260, endPoint y: 135, distance: 5.1
click at [257, 135] on span "Flower" at bounding box center [253, 134] width 22 height 8
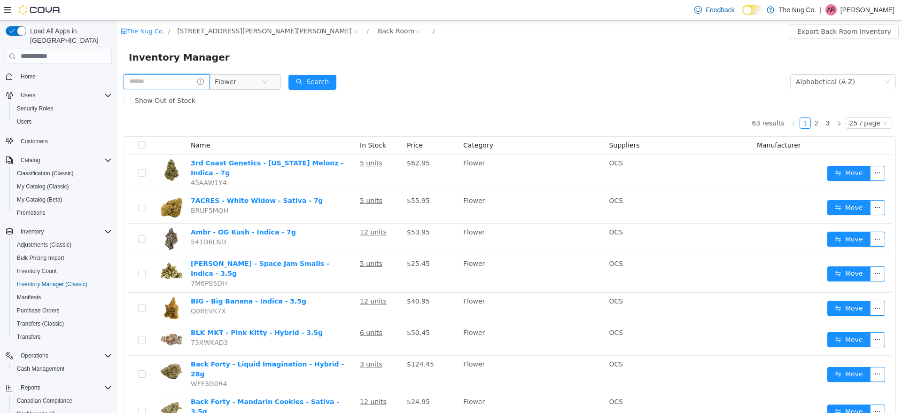
click at [167, 78] on input "text" at bounding box center [167, 81] width 86 height 15
type input "****"
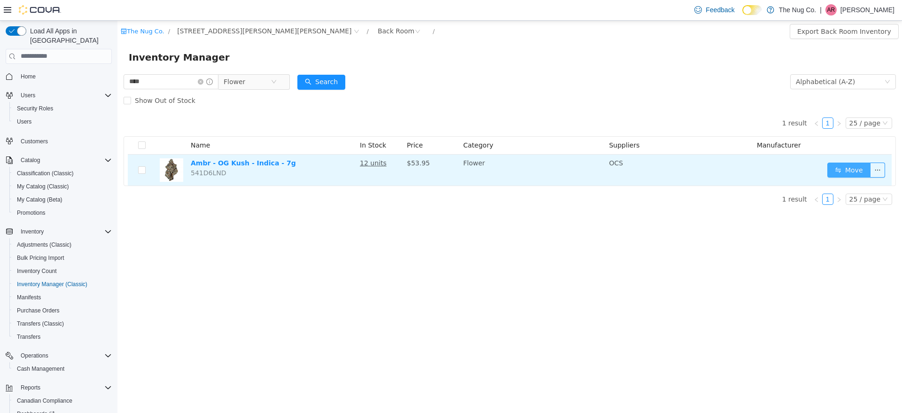
click at [848, 171] on button "Move" at bounding box center [848, 169] width 43 height 15
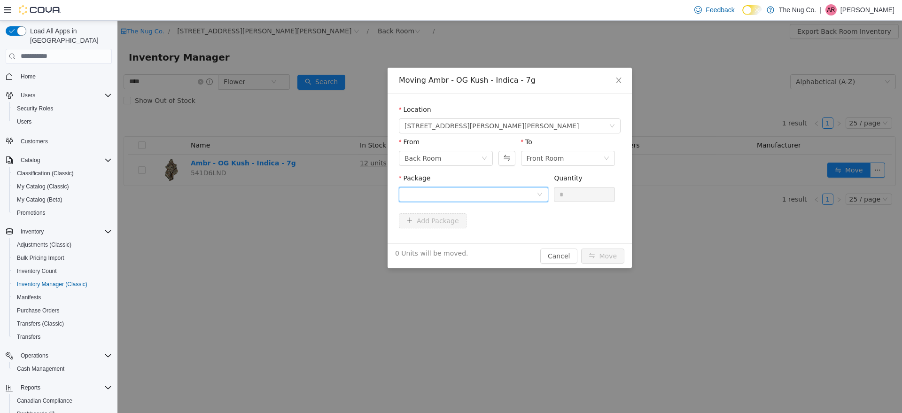
click at [502, 201] on div at bounding box center [473, 193] width 149 height 15
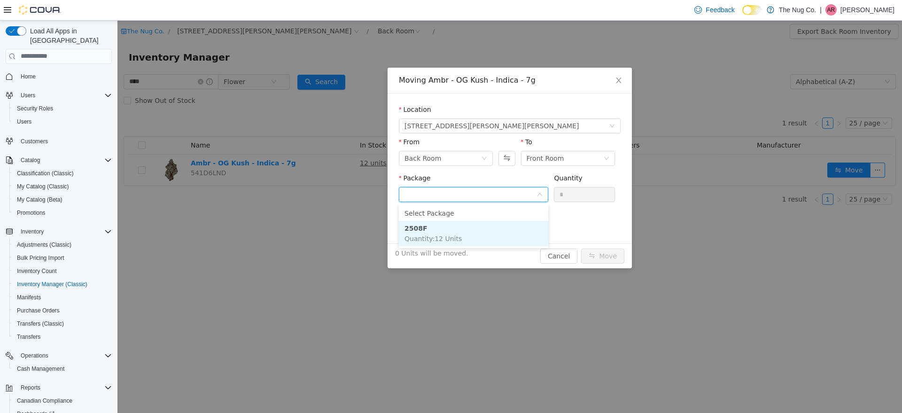
click at [487, 232] on li "2508F Quantity : 12 Units" at bounding box center [473, 232] width 149 height 25
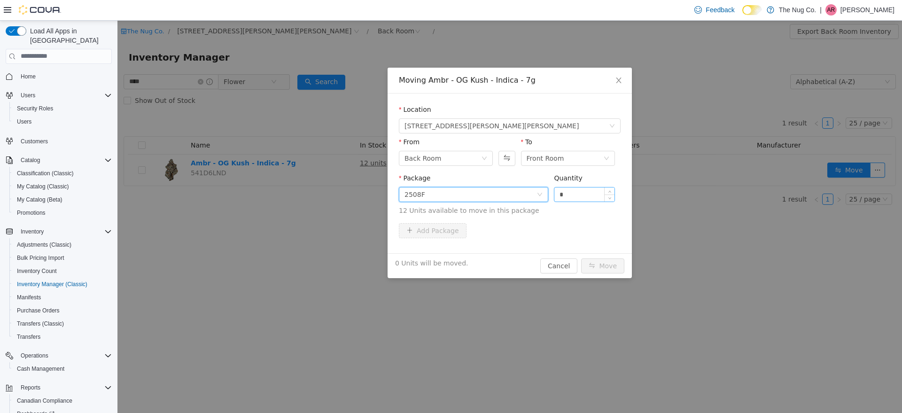
click at [594, 194] on input "*" at bounding box center [584, 194] width 60 height 14
type input "**"
click at [581, 258] on button "Move" at bounding box center [602, 265] width 43 height 15
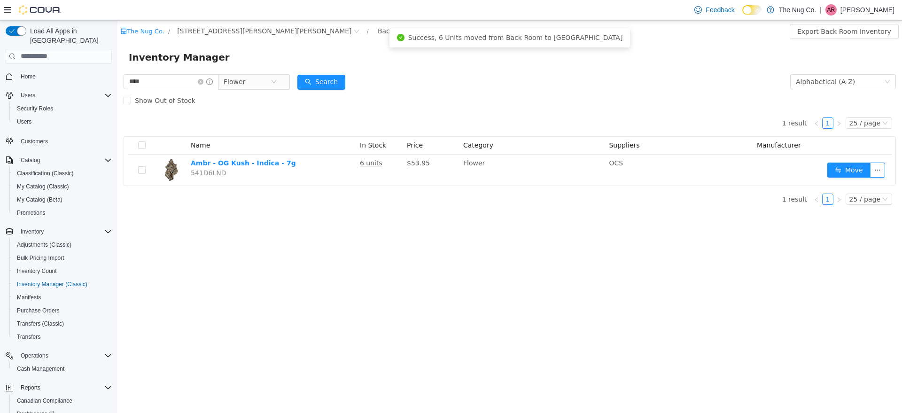
click at [631, 298] on div "The Nug Co. / 514 Ritson Rd S, Oshawa, ON L1H 5K4 / Back Room / Export Back Roo…" at bounding box center [509, 216] width 785 height 392
click at [203, 83] on icon "icon: close-circle" at bounding box center [201, 81] width 6 height 6
